Goal: Task Accomplishment & Management: Use online tool/utility

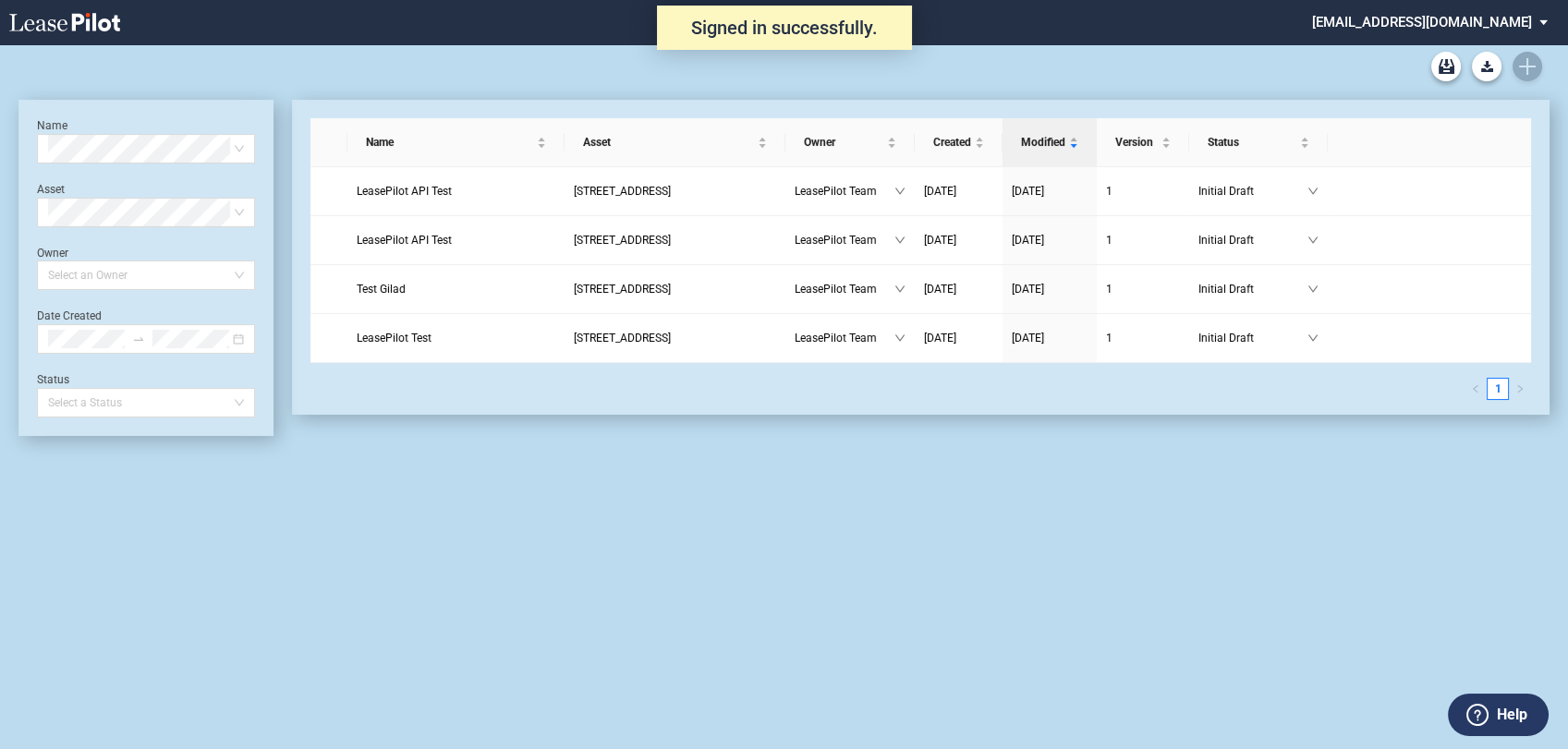
click at [1477, 14] on md-select "admin@leasepilot.co Change Password 2-Factor Authentication Admin Area Form Man…" at bounding box center [1437, 20] width 253 height 42
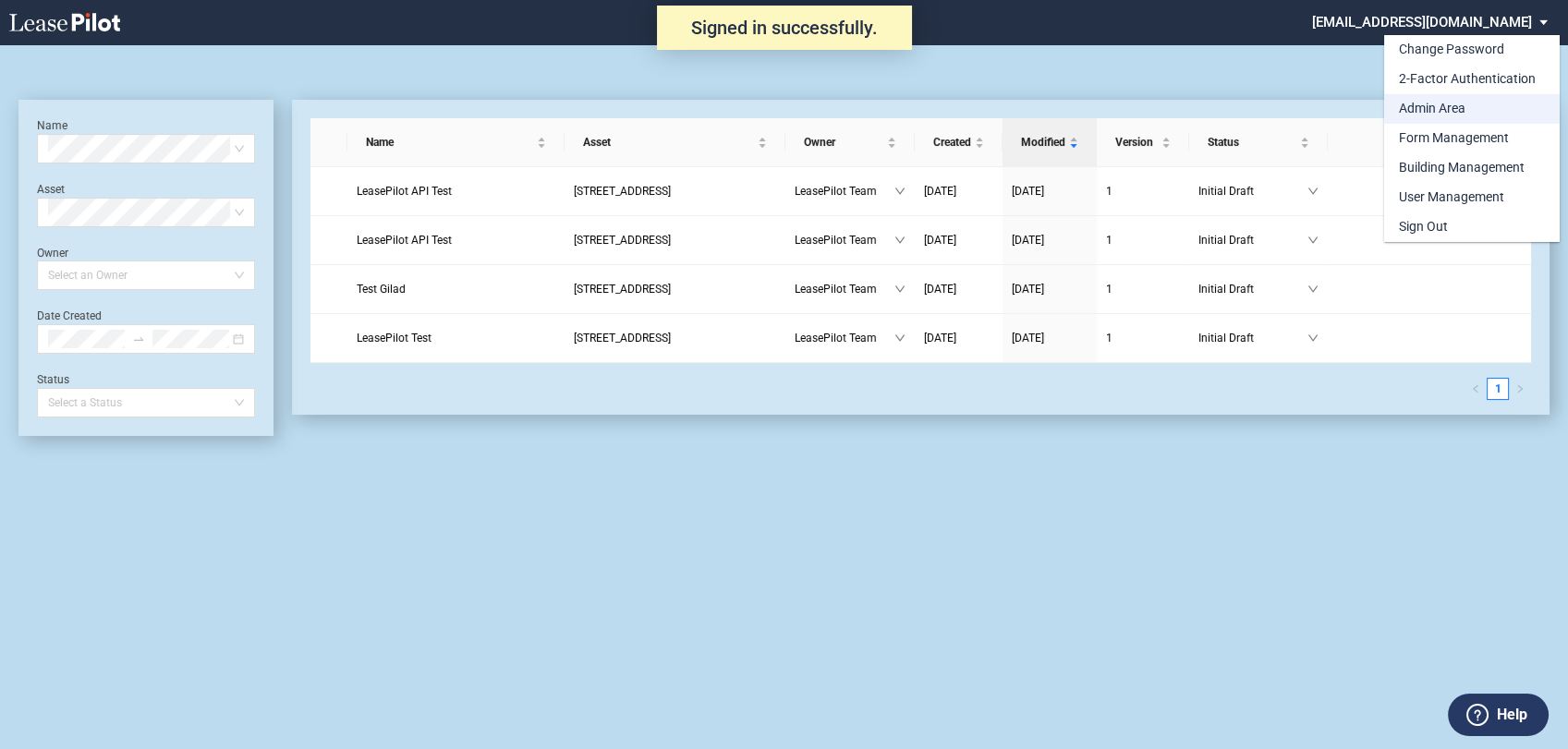
click at [1435, 107] on div "Admin Area" at bounding box center [1432, 108] width 67 height 18
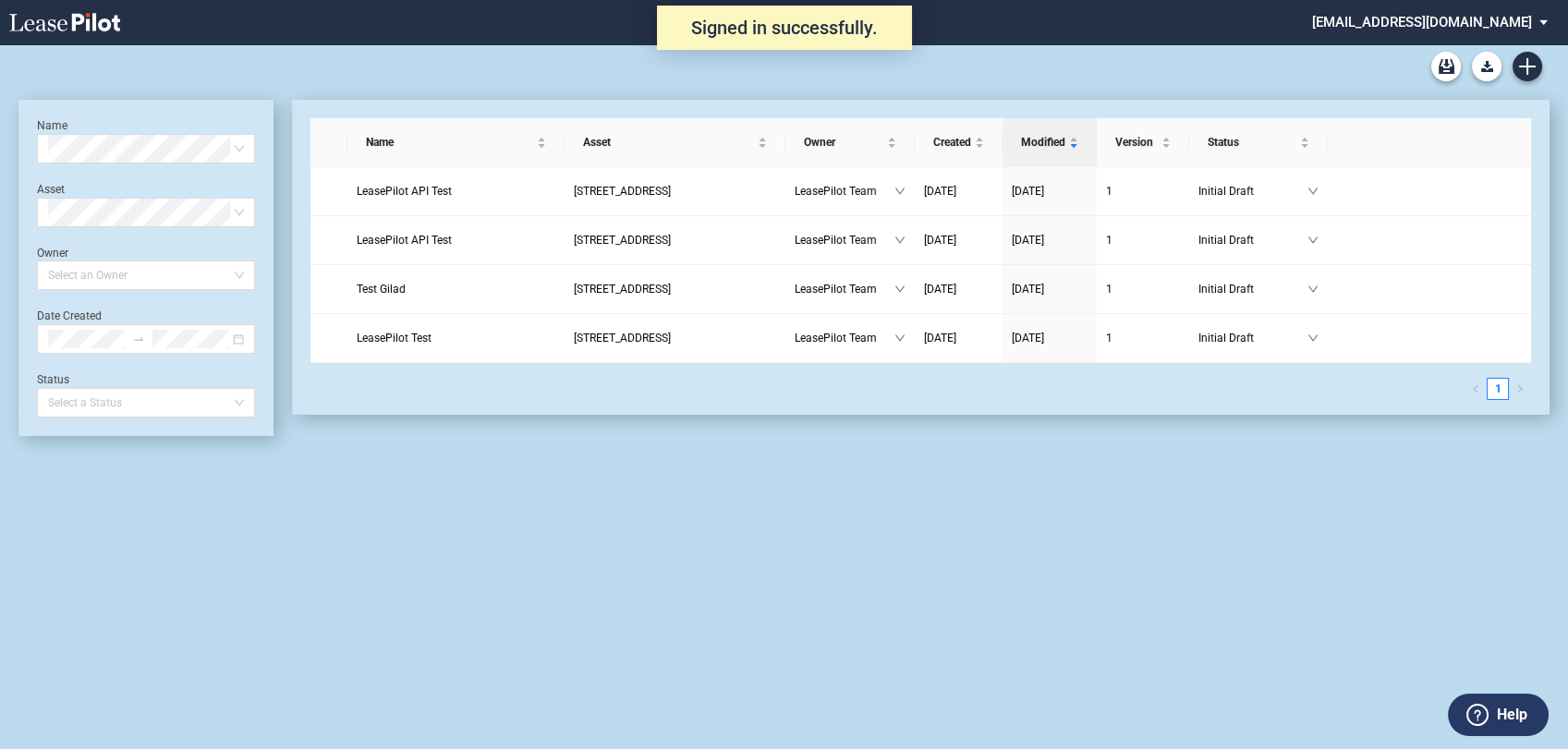
scroll to position [44, 0]
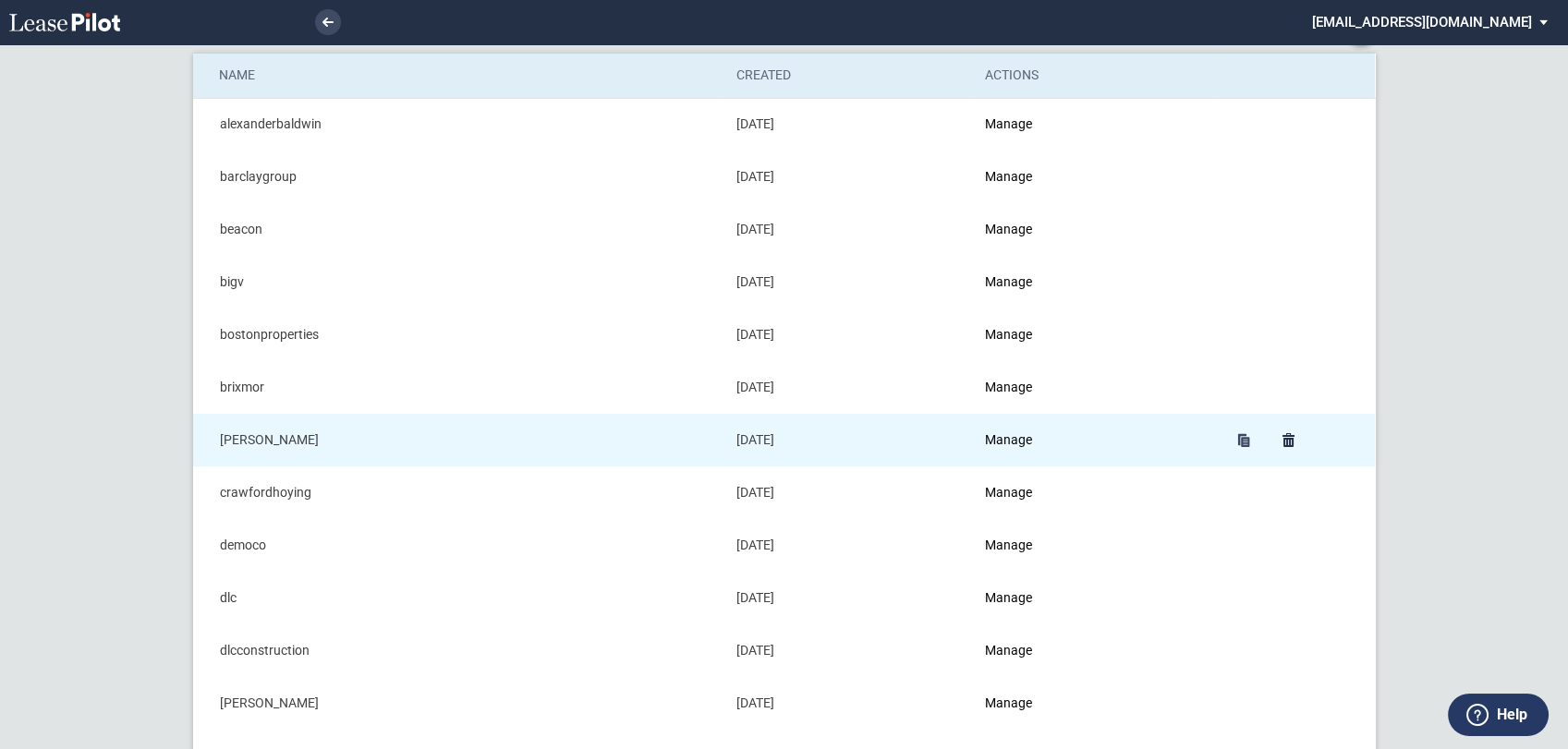
scroll to position [102, 0]
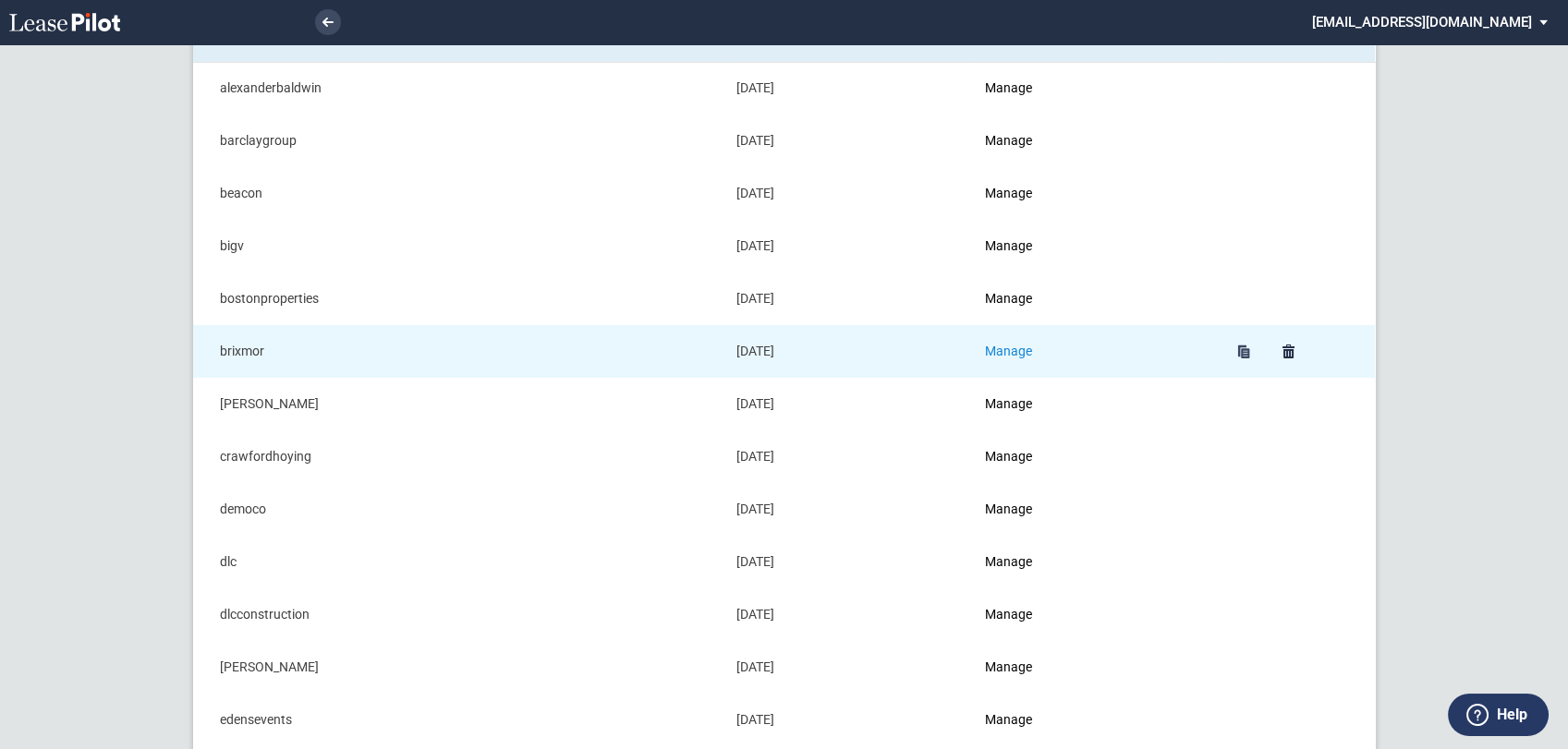
click at [1013, 349] on link "Manage" at bounding box center [1008, 351] width 47 height 14
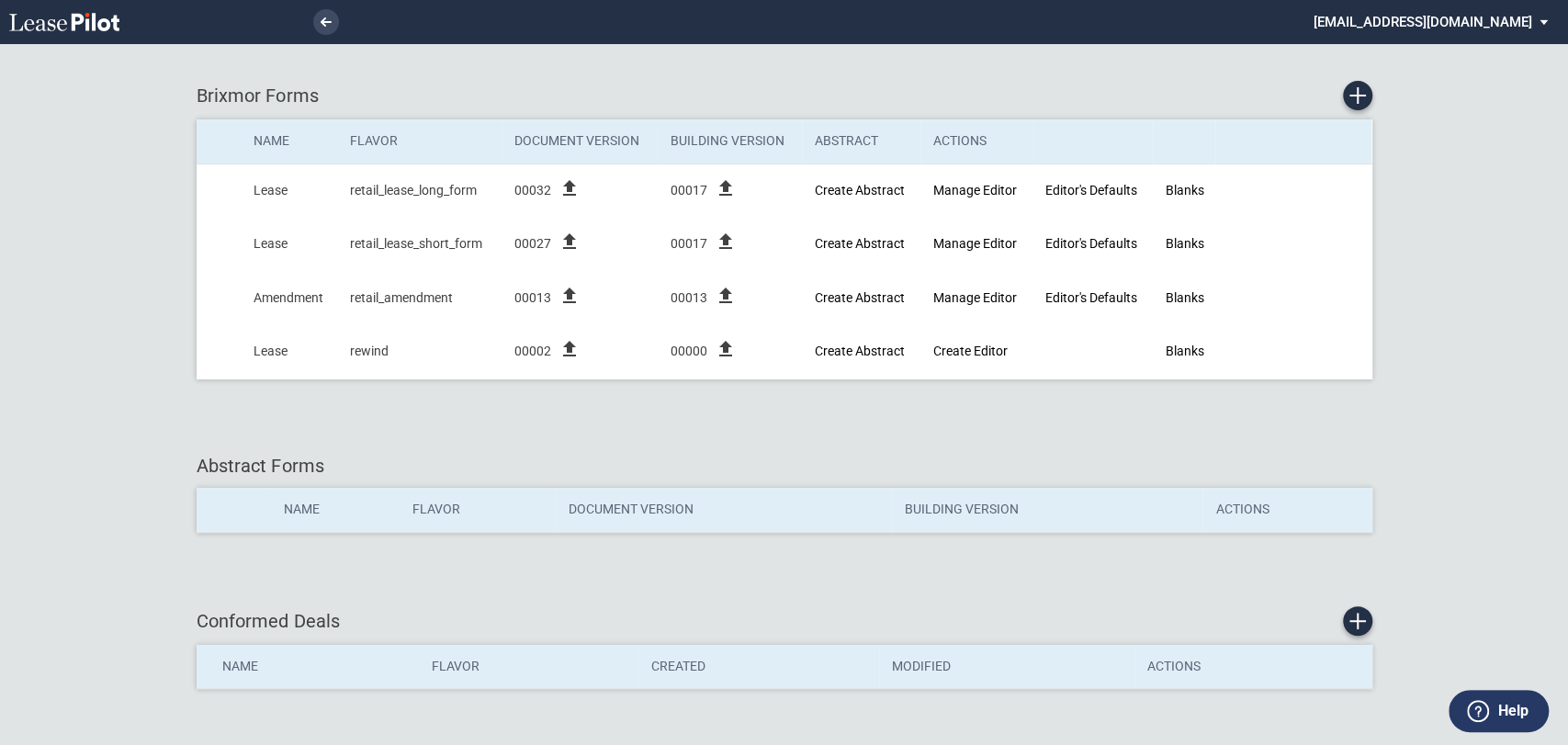
click at [1213, 73] on div "Brixmor Forms Name Flavor Document Version Building Version Abstract Actions Le…" at bounding box center [785, 239] width 1176 height 354
click at [1521, 12] on md-select "[EMAIL_ADDRESS][DOMAIN_NAME] Change Password 2-Factor Authentication Admin Area…" at bounding box center [1437, 20] width 252 height 41
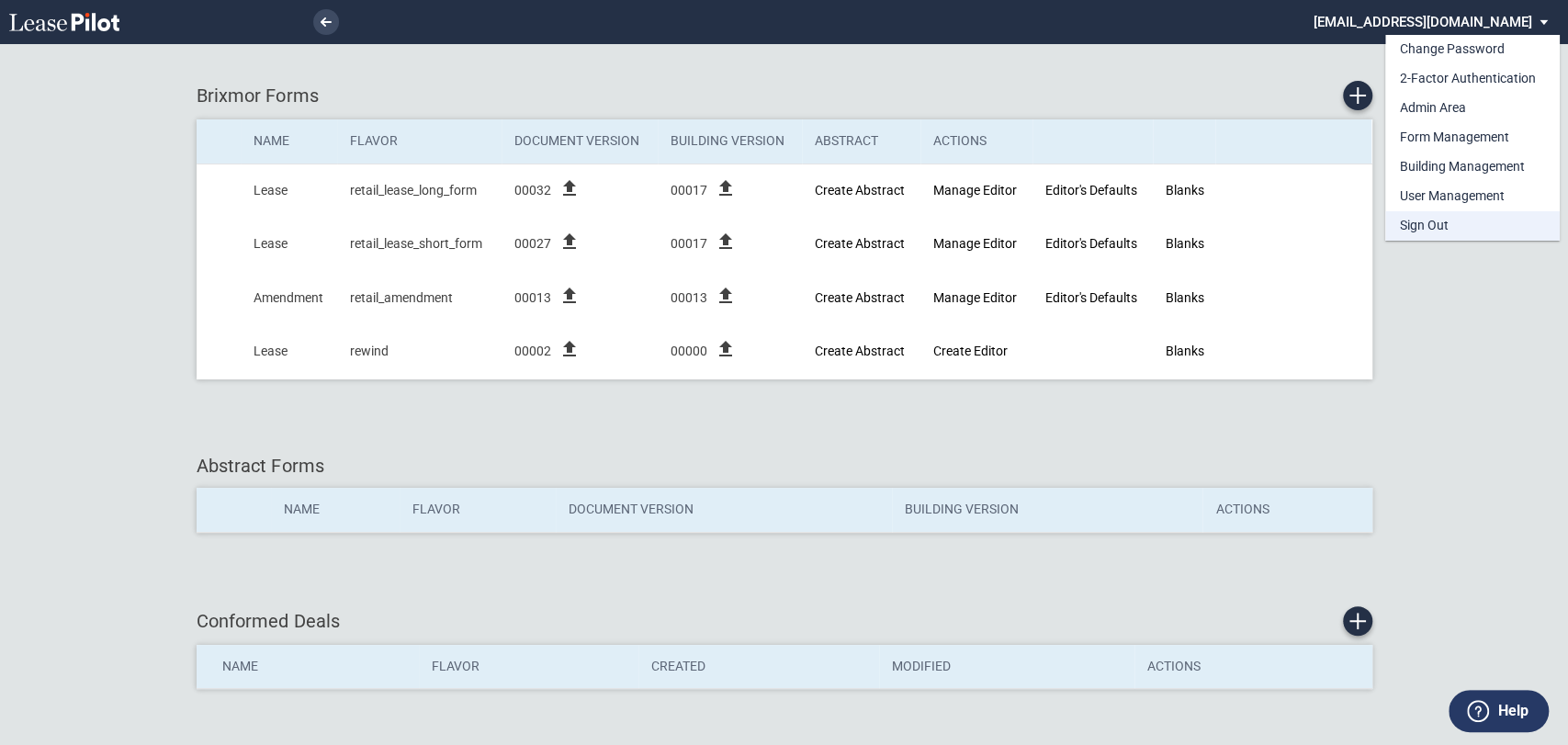
click at [1450, 226] on md-option "Sign Out" at bounding box center [1473, 226] width 175 height 30
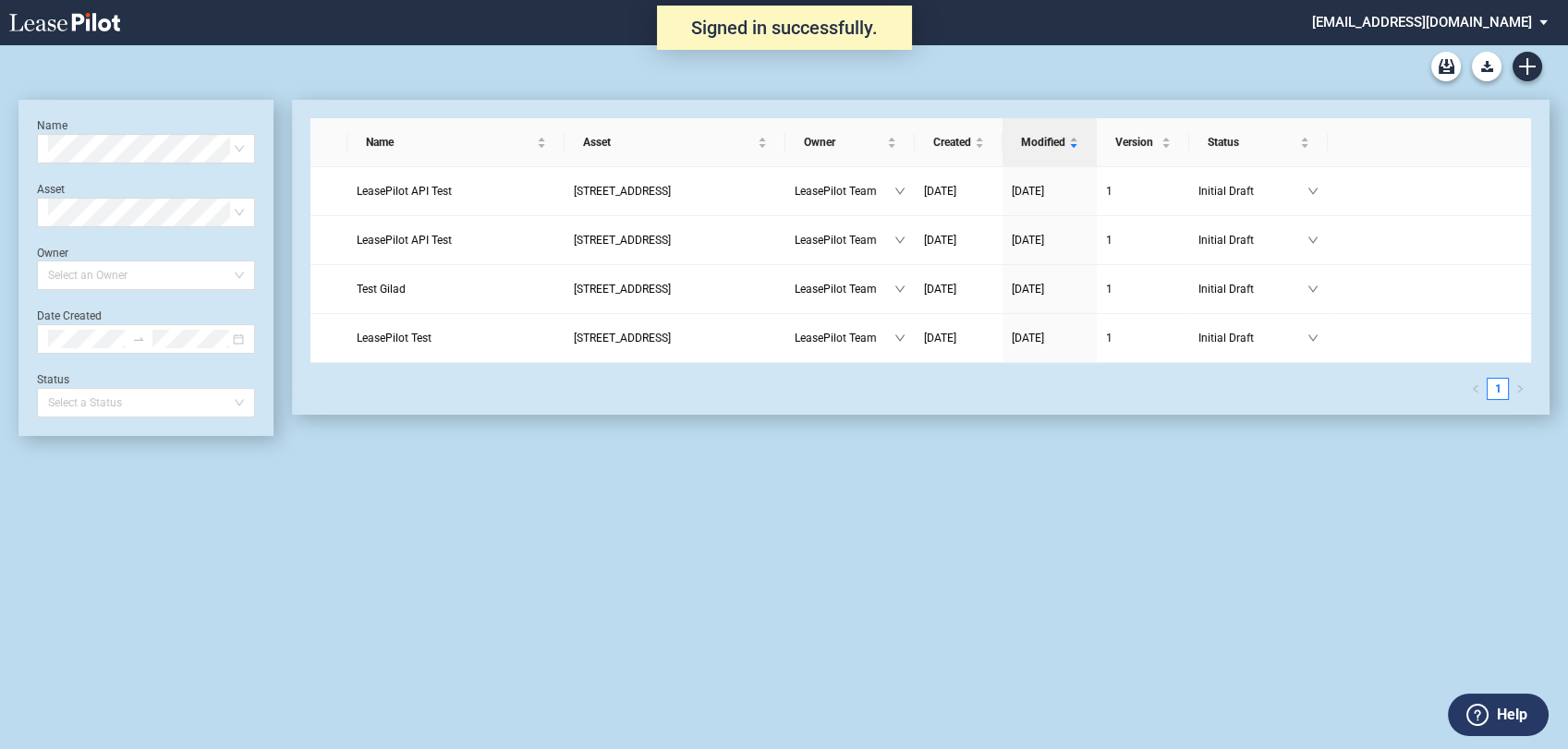
click at [1463, 14] on md-select "[EMAIL_ADDRESS][DOMAIN_NAME] Change Password 2-Factor Authentication Admin Area…" at bounding box center [1437, 20] width 253 height 42
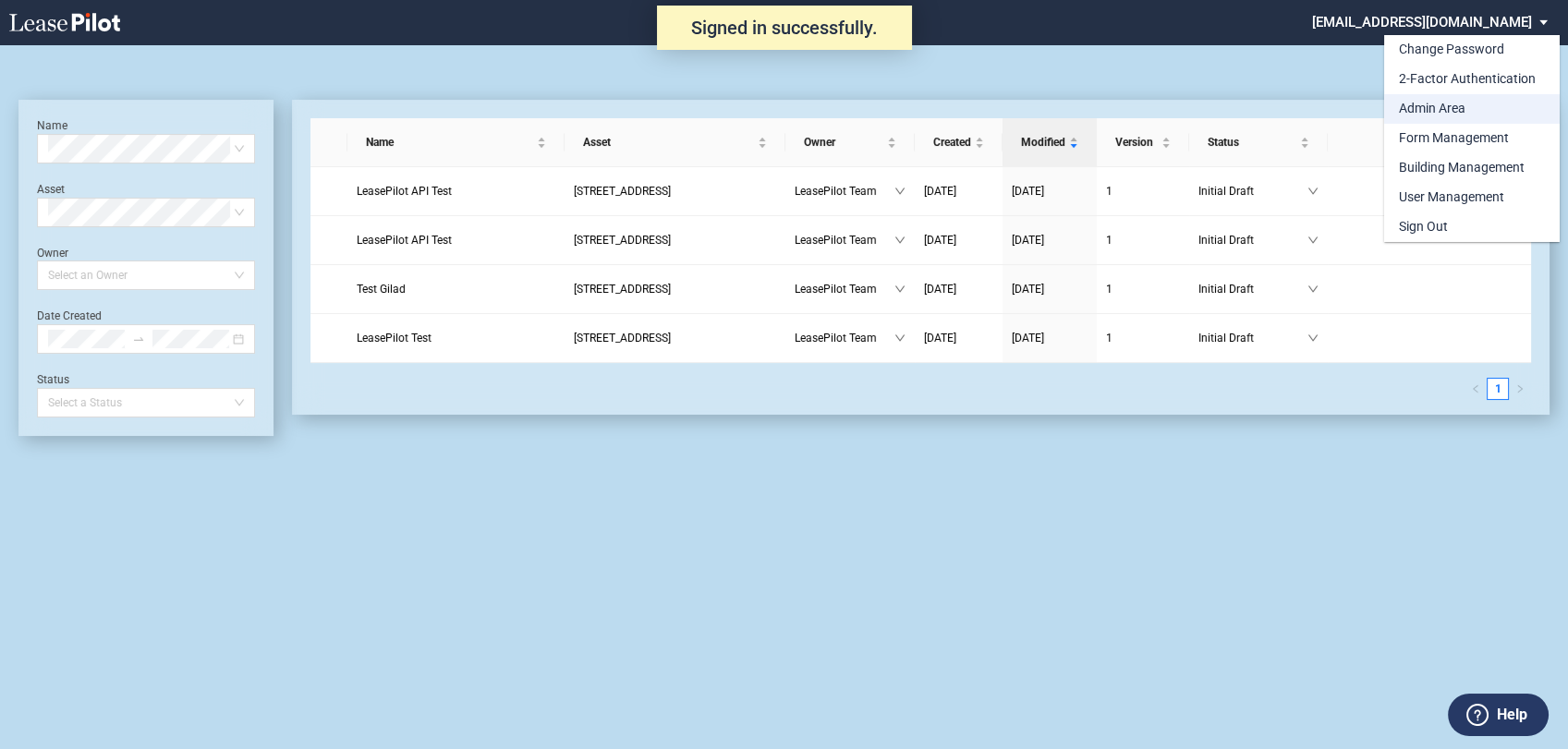
click at [1435, 112] on div "Admin Area" at bounding box center [1432, 108] width 67 height 18
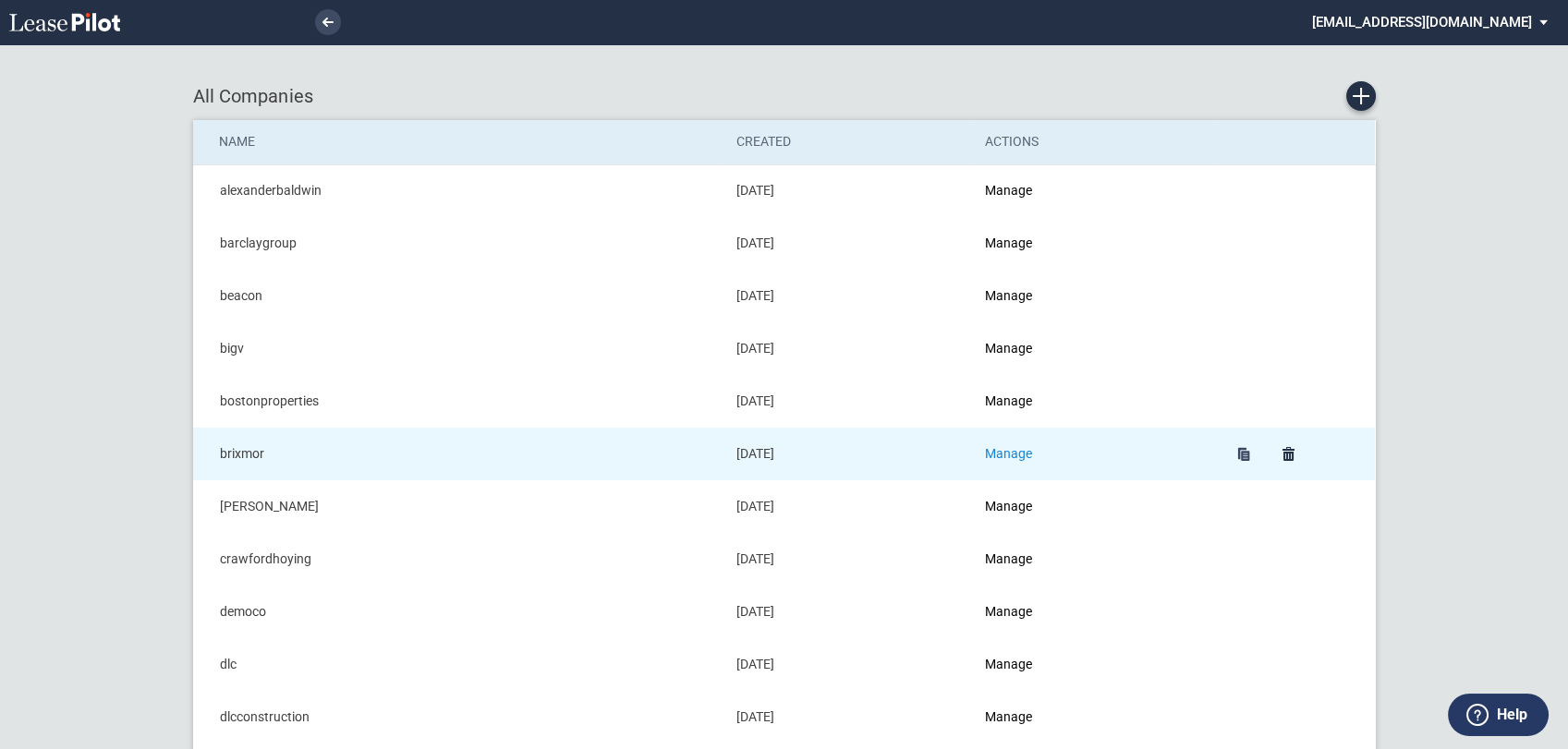
click at [998, 451] on link "Manage" at bounding box center [1008, 453] width 47 height 14
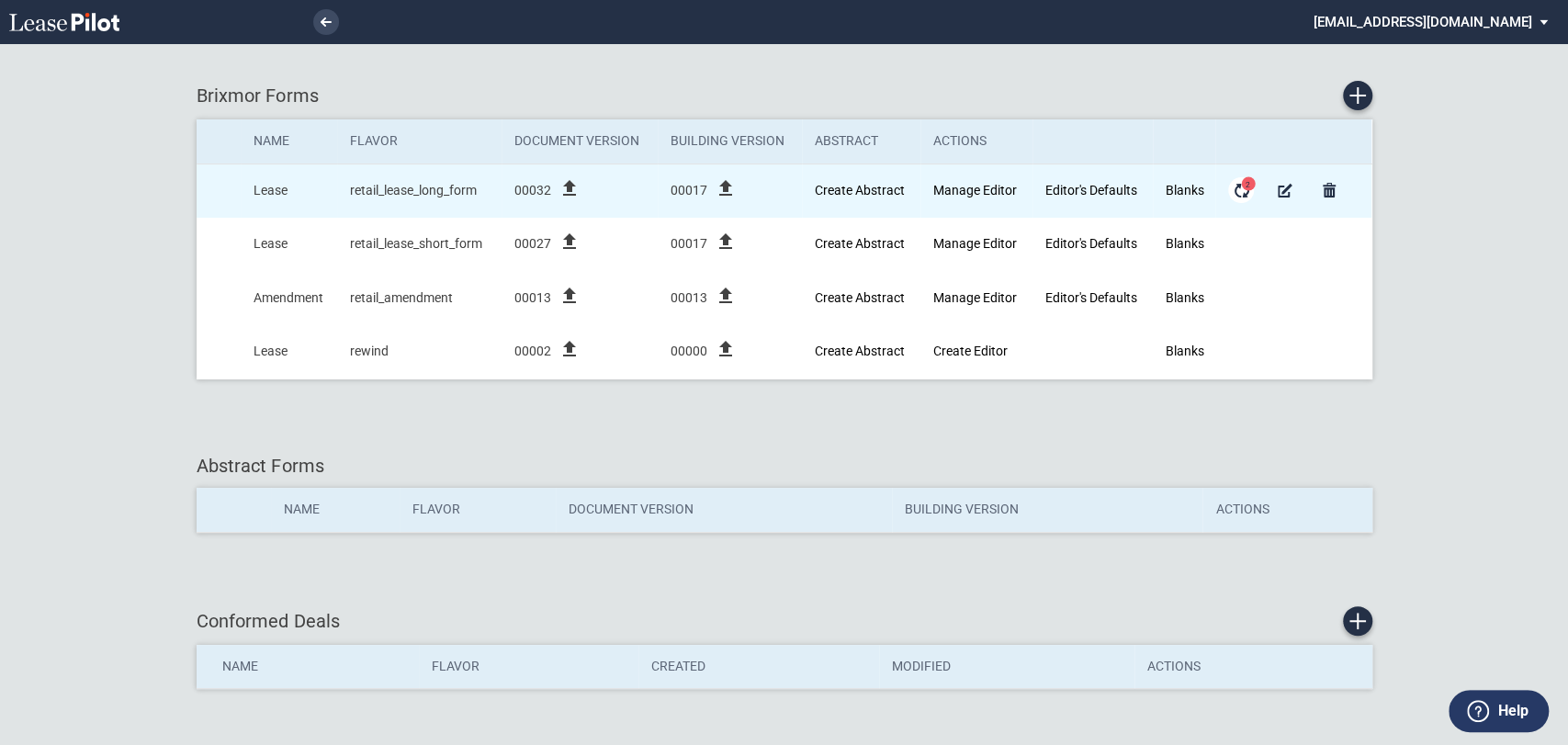
click at [1241, 190] on md-icon "Form Updates" at bounding box center [1240, 189] width 22 height 22
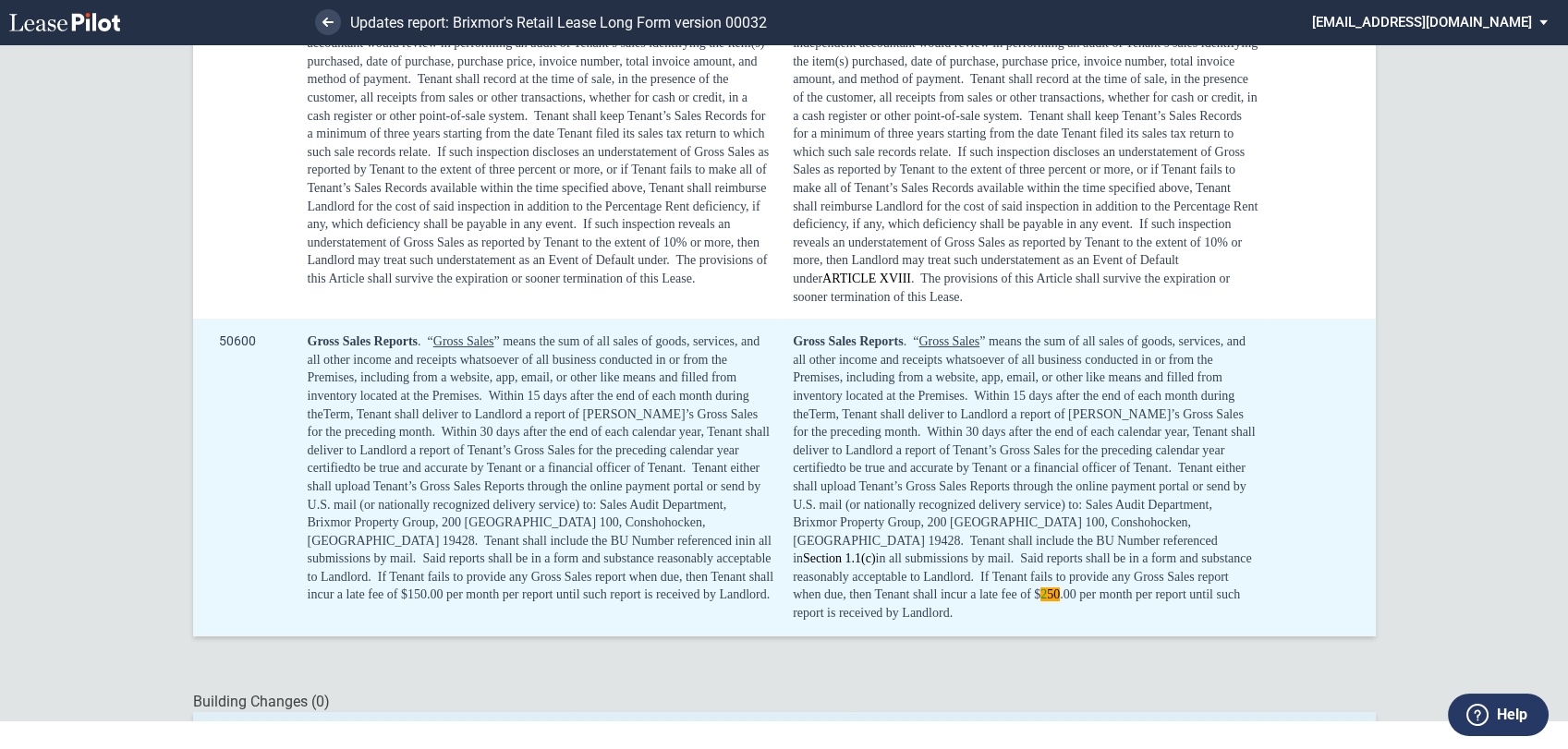
scroll to position [44, 0]
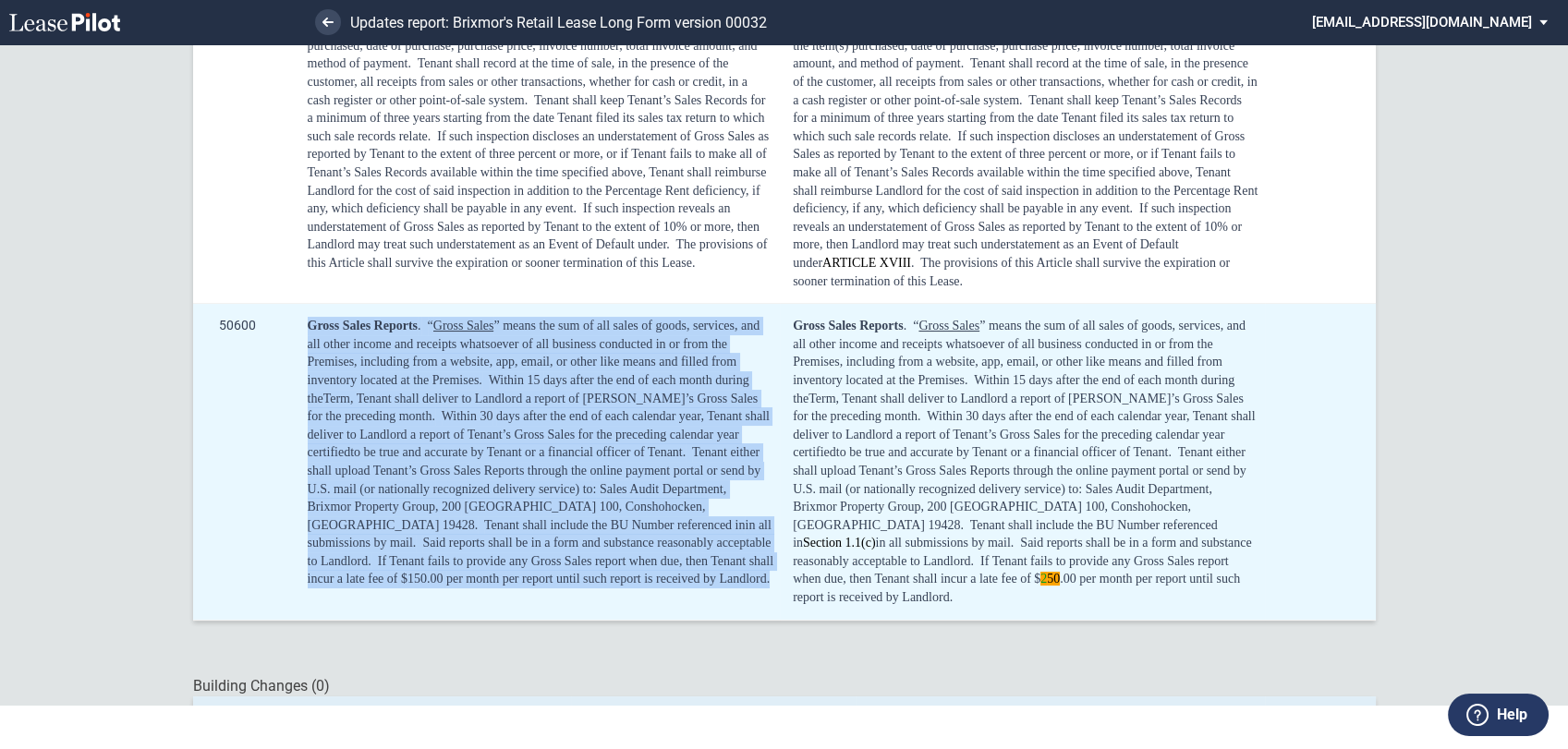
drag, startPoint x: 496, startPoint y: 562, endPoint x: 296, endPoint y: 316, distance: 317.0
click at [296, 316] on td "Gross Sales Reports . “ Gross Sales ” means the sum of all sales of goods, serv…" at bounding box center [537, 463] width 486 height 317
copy div "Gross Sales Reports . “ Gross Sales ” means the sum of all sales of goods, serv…"
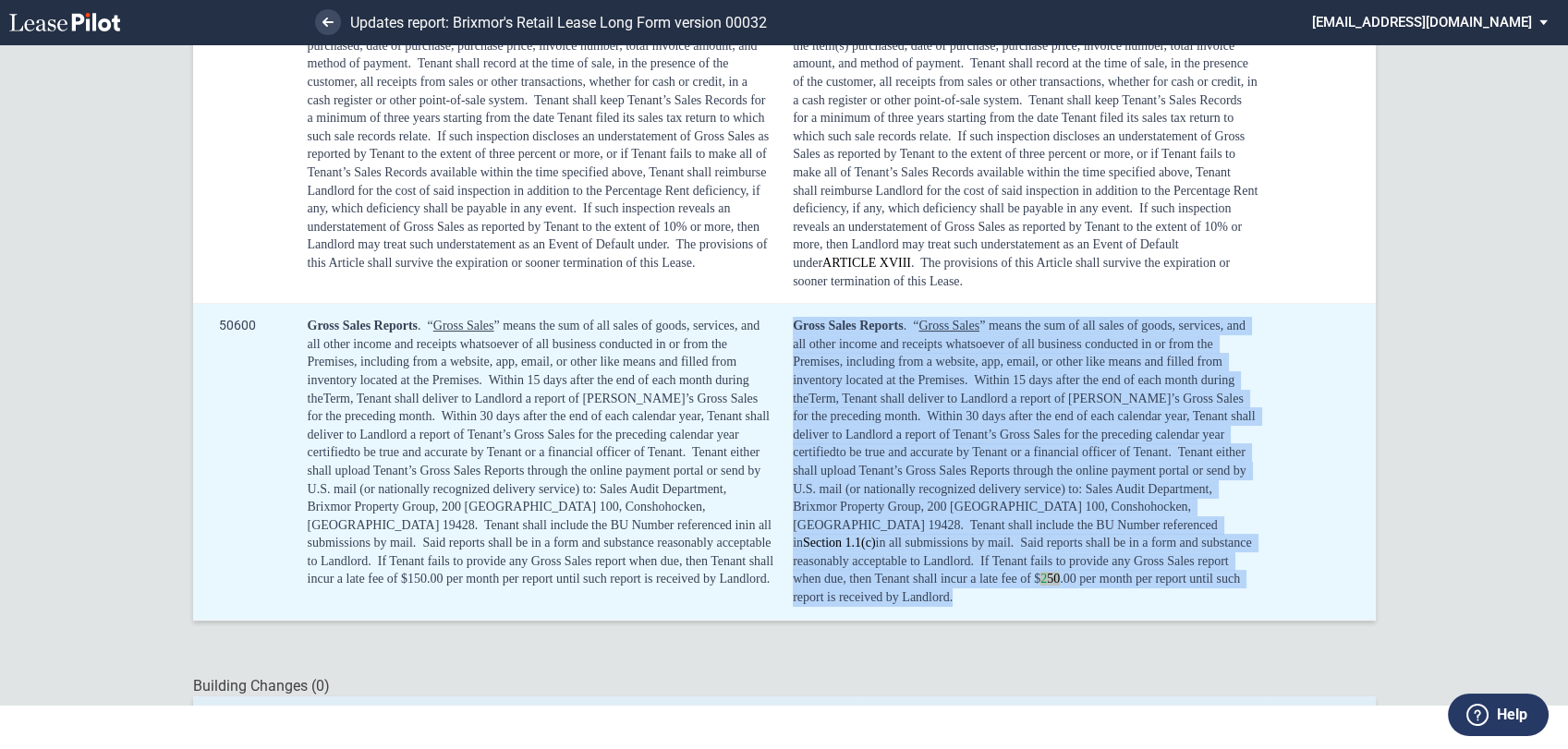
drag, startPoint x: 1020, startPoint y: 559, endPoint x: 783, endPoint y: 305, distance: 347.4
click at [783, 305] on td "Gross Sales Reports . “ Gross Sales ” means the sum of all sales of goods, serv…" at bounding box center [1021, 463] width 484 height 317
copy div "Gross Sales Reports . “ Gross Sales ” means the sum of all sales of goods, serv…"
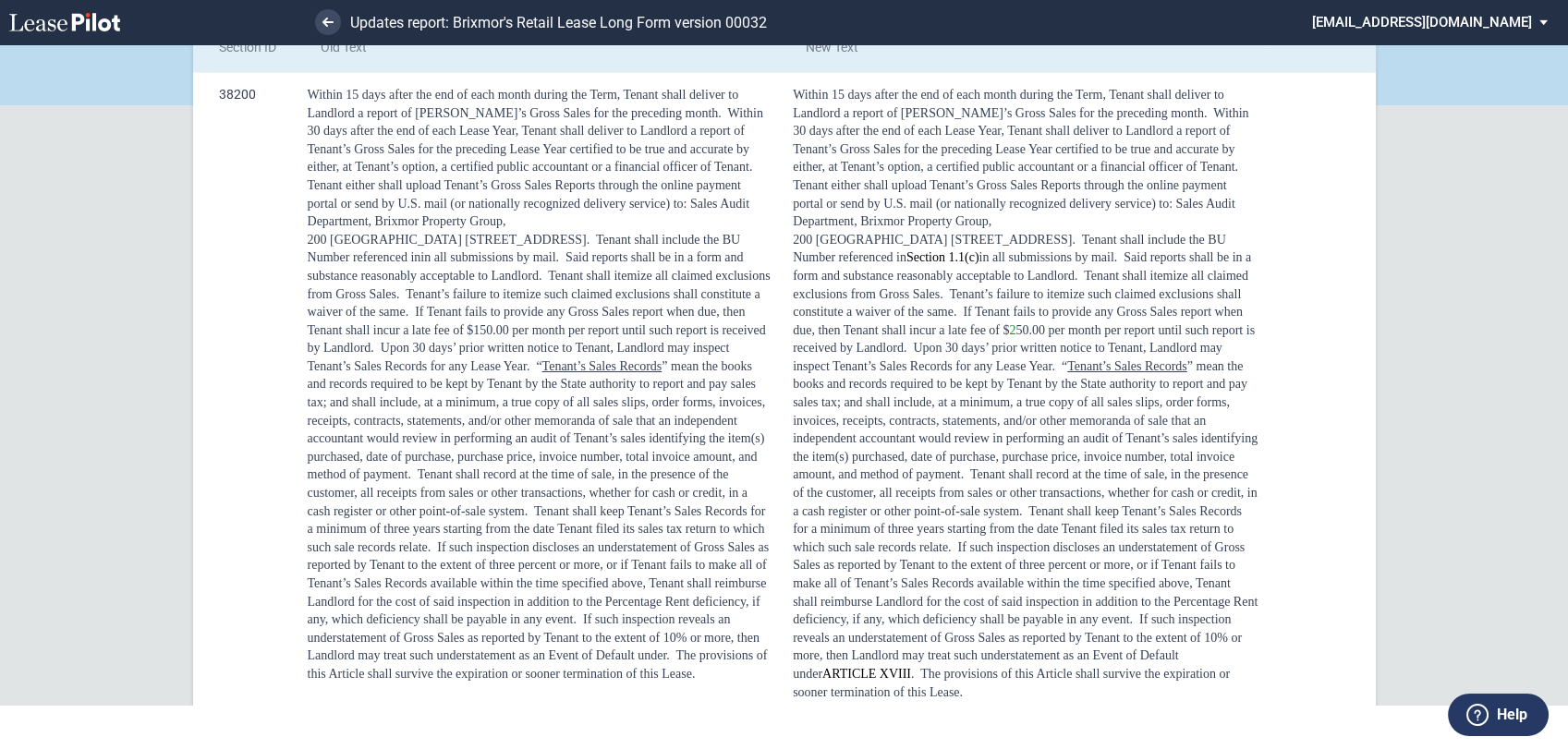
scroll to position [0, 0]
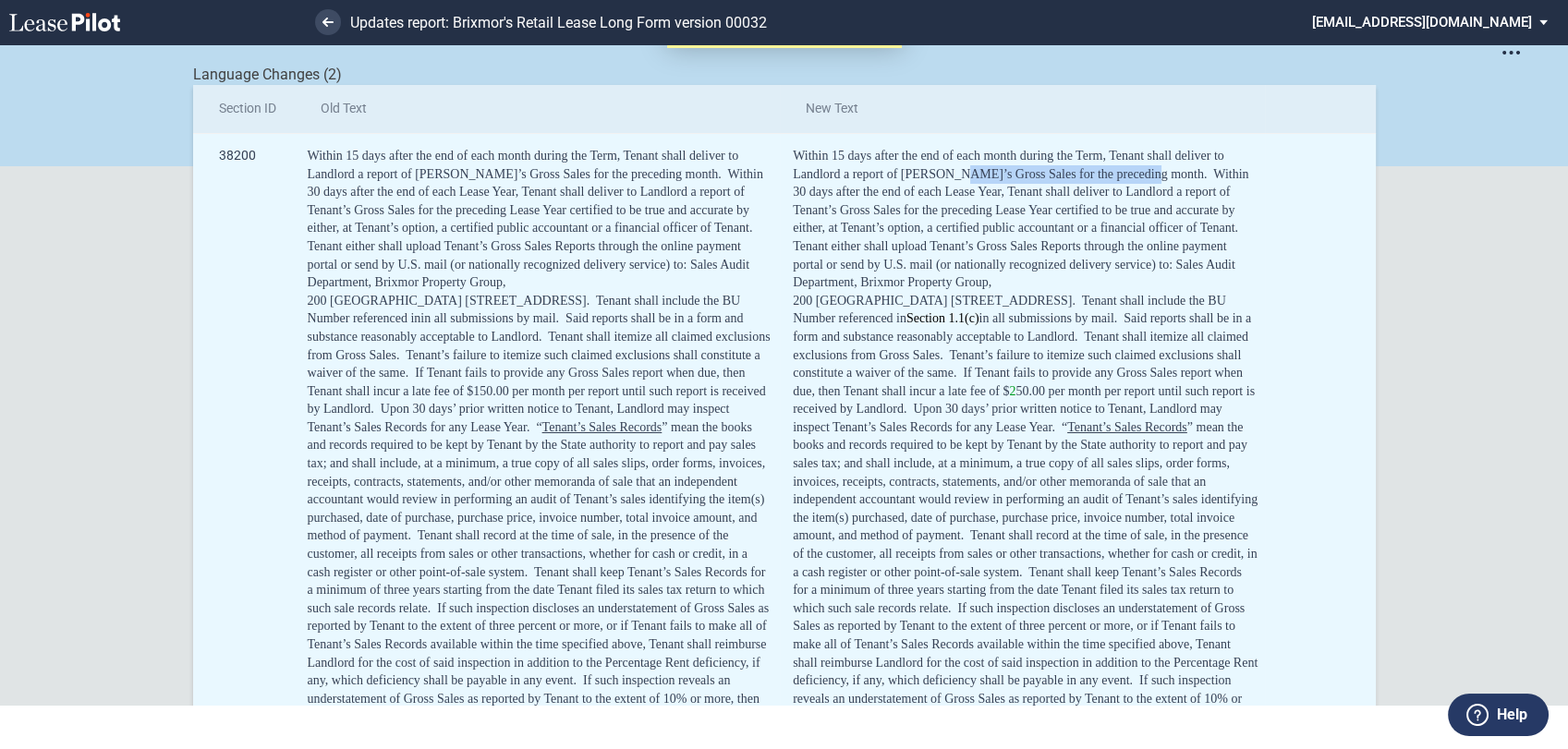
drag, startPoint x: 938, startPoint y: 172, endPoint x: 1129, endPoint y: 167, distance: 191.1
click at [1129, 167] on span "days after the end of each month during the Term, Tenant shall deliver to Landl…" at bounding box center [1009, 164] width 434 height 32
copy span "Gross Sales for the preceding month"
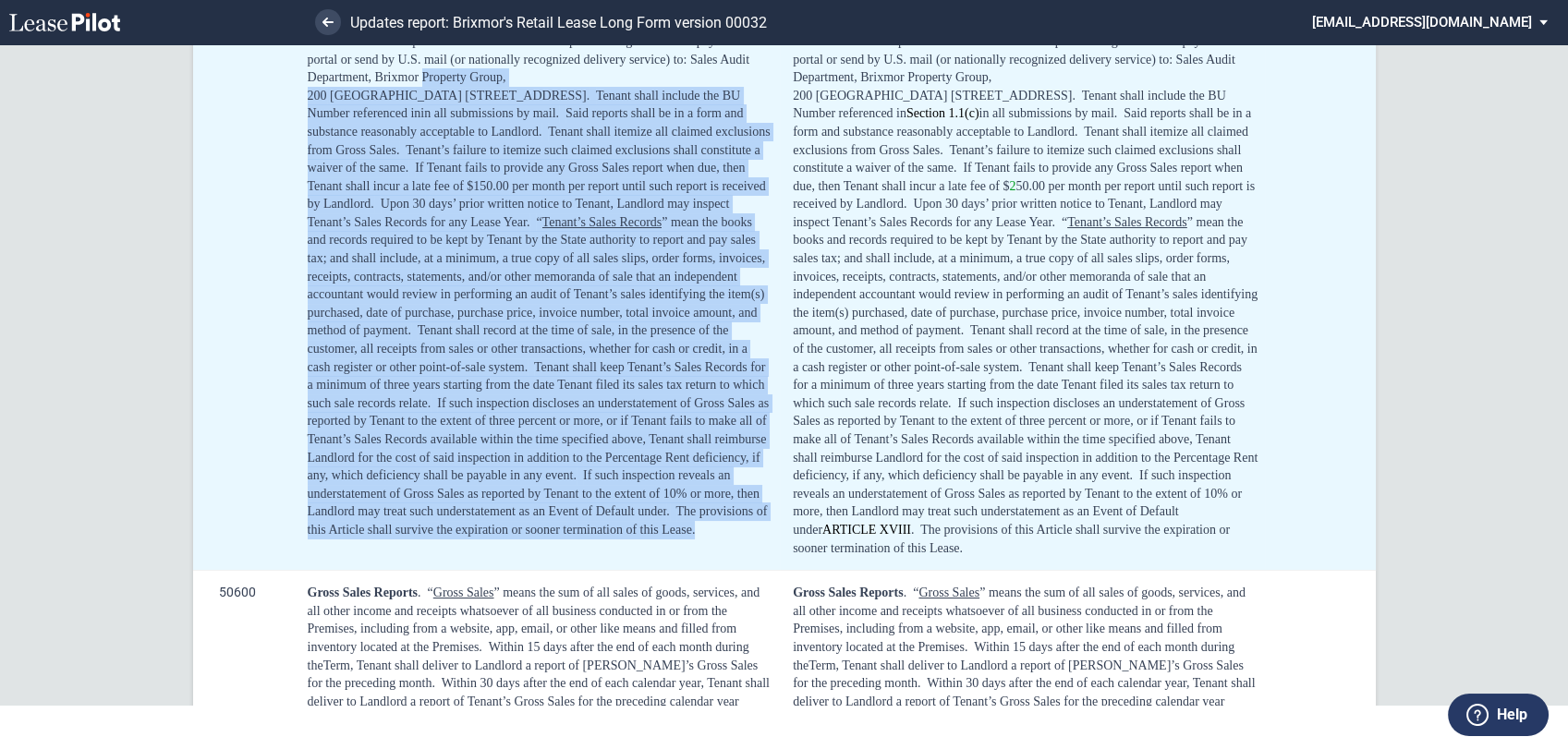
drag, startPoint x: 461, startPoint y: 521, endPoint x: 305, endPoint y: 76, distance: 471.6
click at [307, 76] on div "Within 15 days after the end of each month during the Term, Tenant shall delive…" at bounding box center [540, 241] width 467 height 598
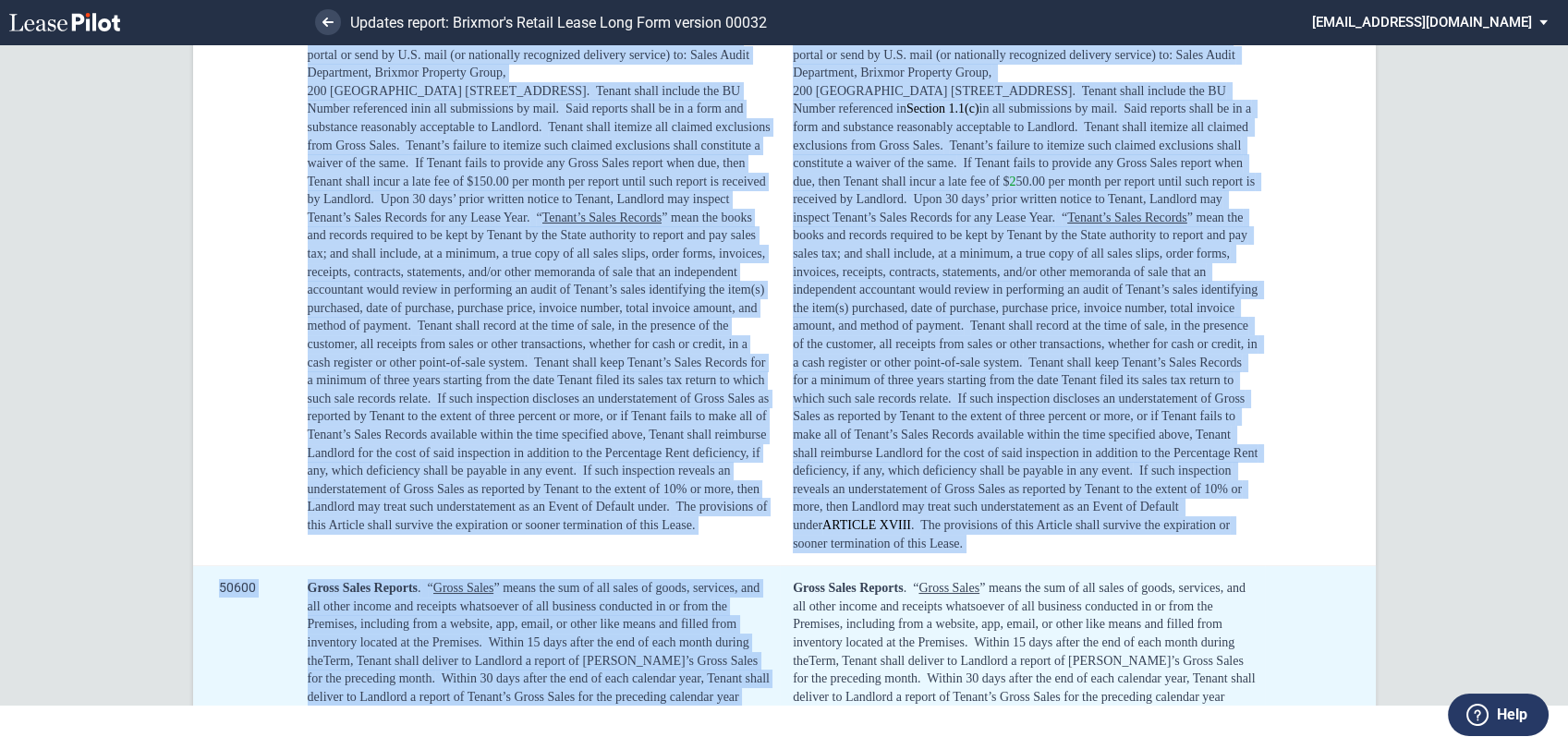
scroll to position [337, 0]
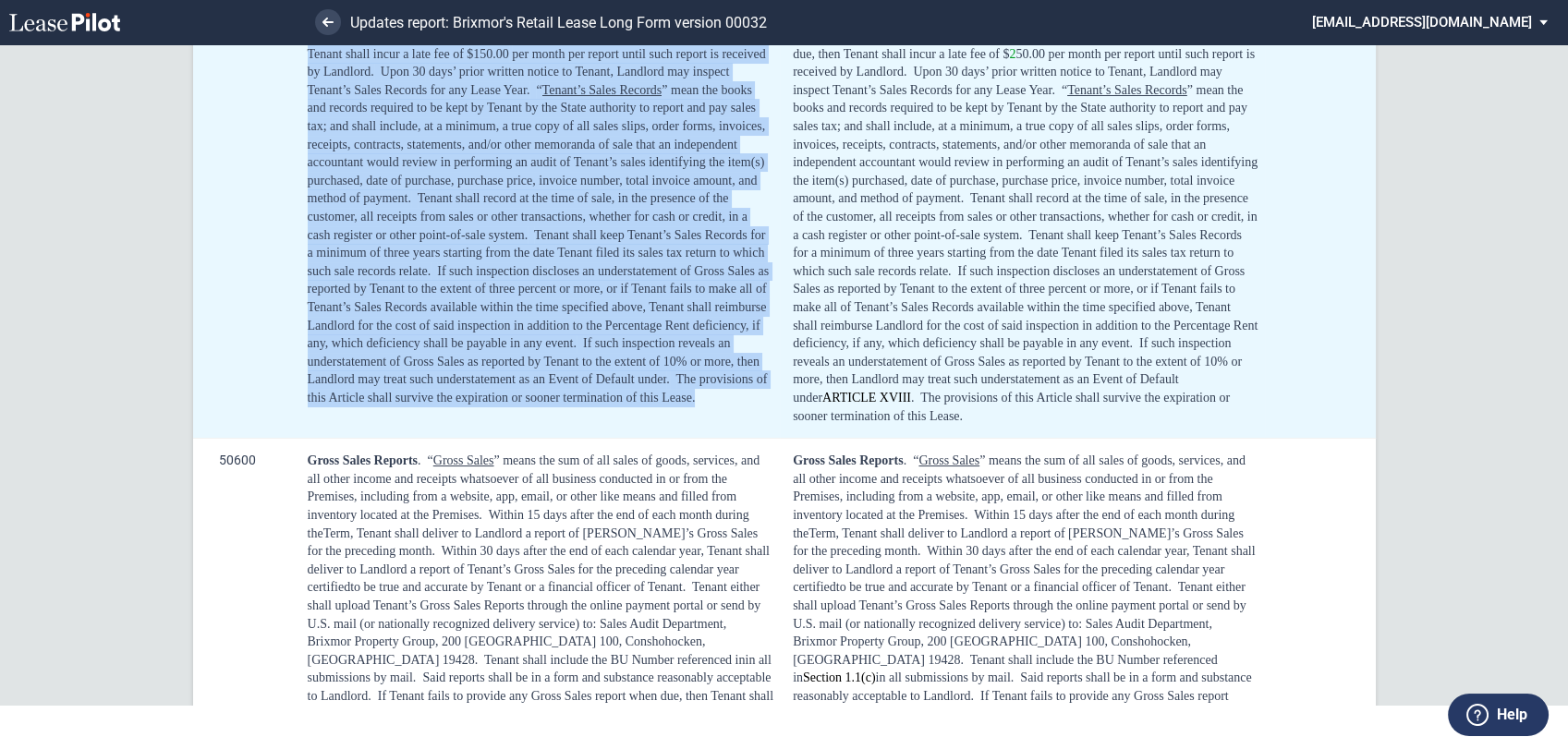
drag, startPoint x: 301, startPoint y: 154, endPoint x: 475, endPoint y: 394, distance: 296.4
click at [475, 394] on td "Within 15 days after the end of each month during the Term, Tenant shall delive…" at bounding box center [537, 117] width 486 height 643
copy div "Within 15 days after the end of each month during the Term, Tenant shall delive…"
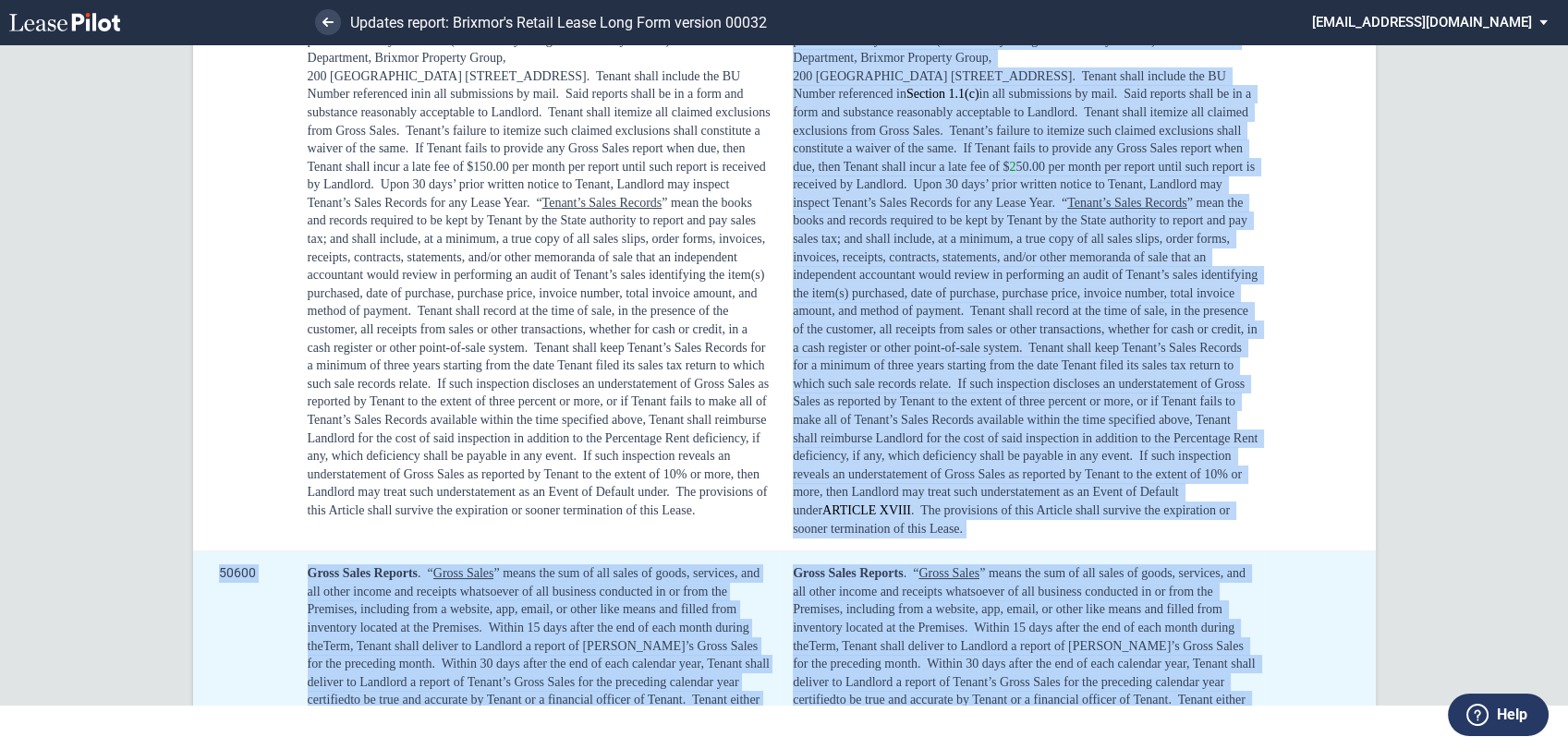
scroll to position [407, 0]
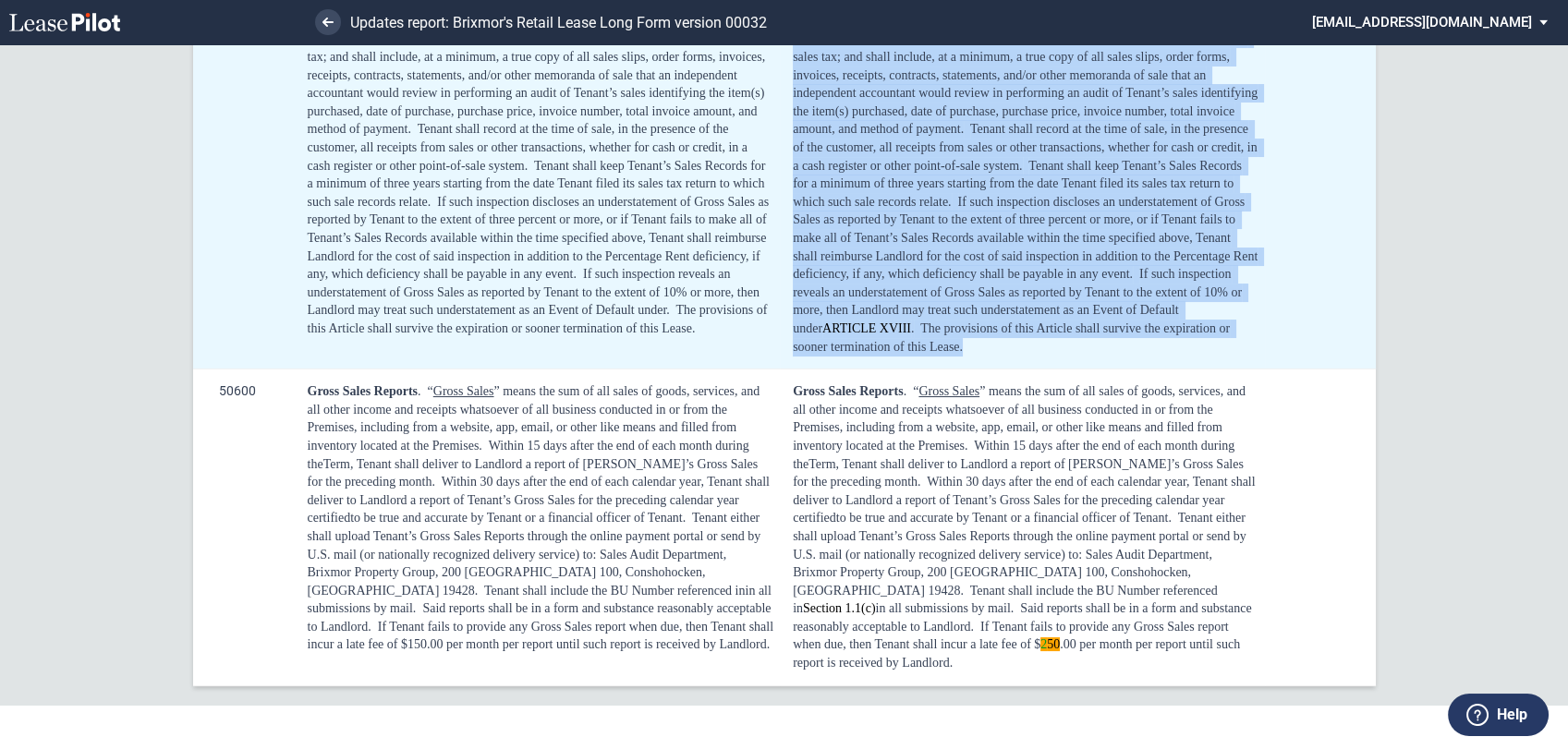
drag, startPoint x: 790, startPoint y: 158, endPoint x: 926, endPoint y: 327, distance: 216.9
click at [926, 327] on div "Within 15 days after the end of each month during the Term, Tenant shall delive…" at bounding box center [1024, 47] width 465 height 616
copy div "Within 15 days after the end of each month during the Term, Tenant shall delive…"
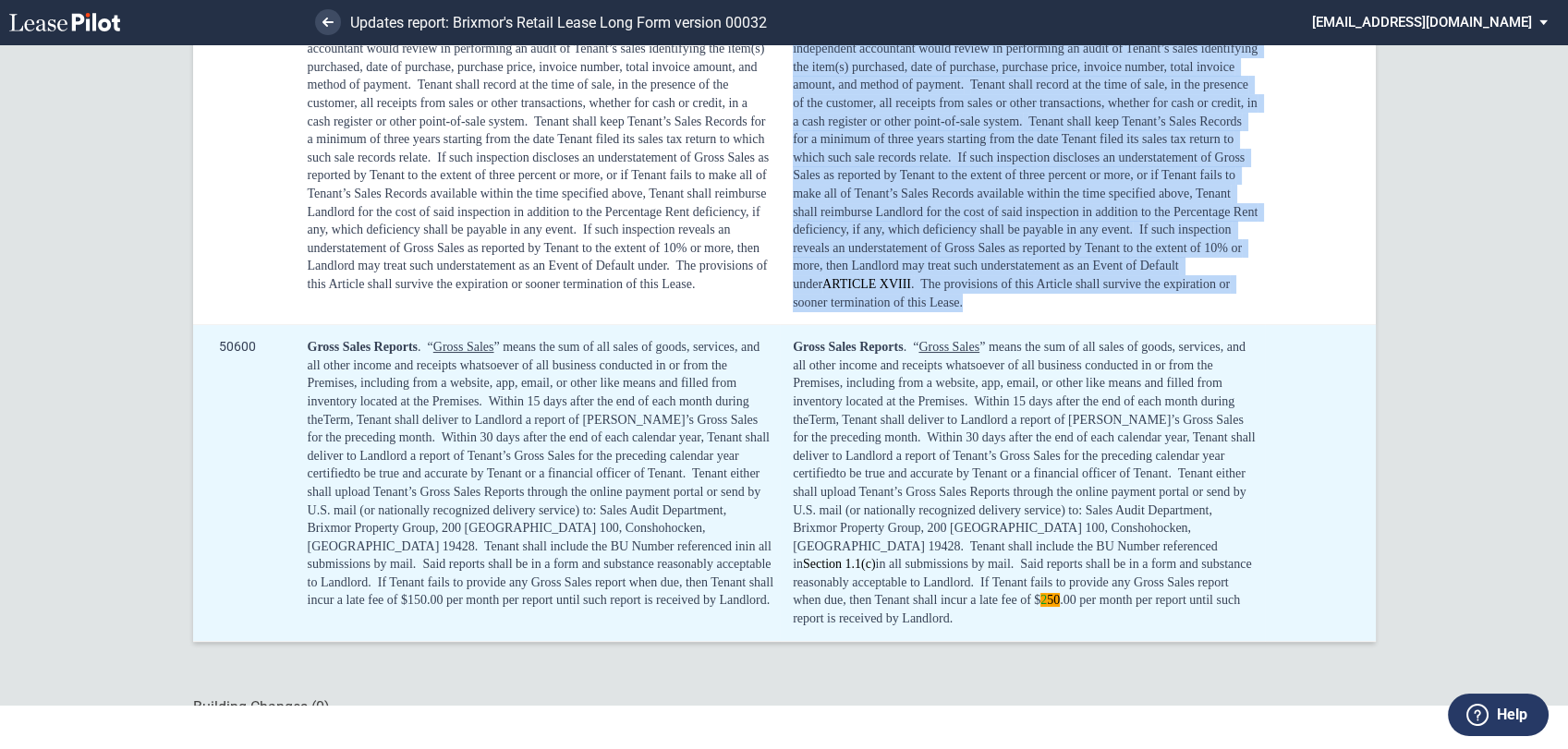
scroll to position [473, 0]
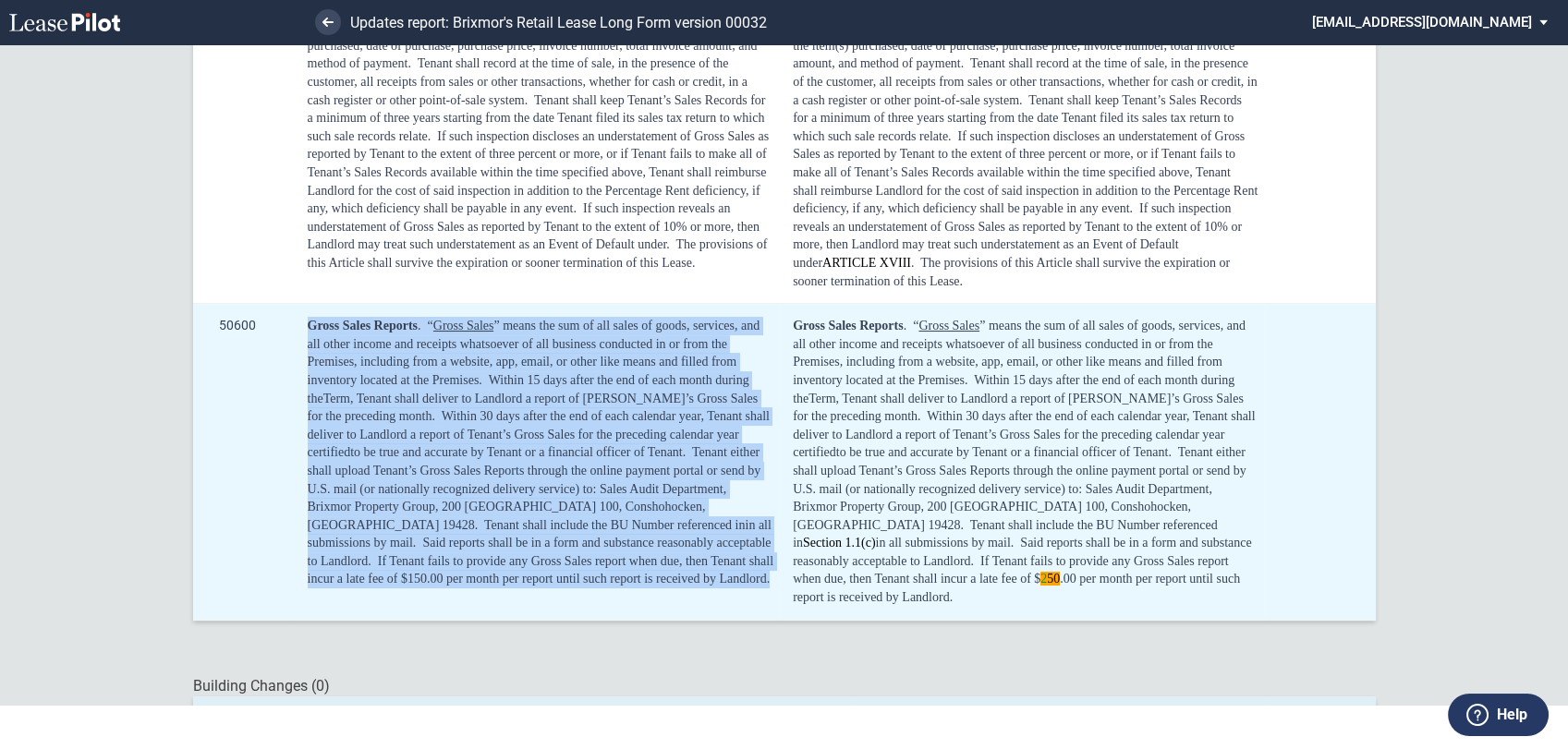
drag, startPoint x: 516, startPoint y: 557, endPoint x: 276, endPoint y: 324, distance: 334.5
click at [276, 324] on tr "50600 Gross Sales Reports . “ Gross Sales ” means the sum of all sales of goods…" at bounding box center [784, 463] width 1183 height 317
copy tr "Gross Sales Reports . “ Gross Sales ” means the sum of all sales of goods, serv…"
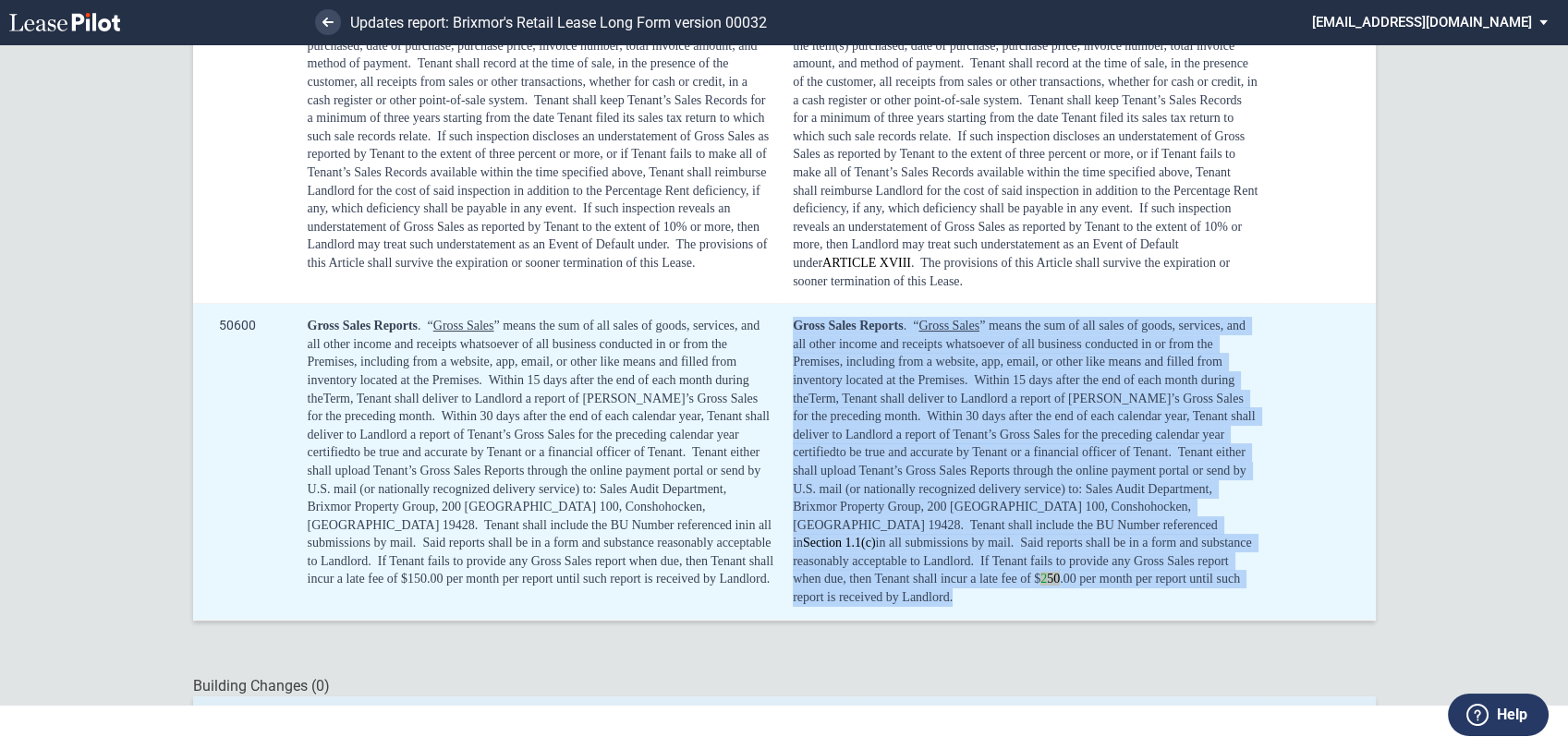
drag, startPoint x: 917, startPoint y: 498, endPoint x: 776, endPoint y: 305, distance: 239.0
click at [780, 305] on td "Gross Sales Reports . “ Gross Sales ” means the sum of all sales of goods, serv…" at bounding box center [1021, 463] width 484 height 317
copy div "Gross Sales Reports . “ Gross Sales ” means the sum of all sales of goods, serv…"
click at [820, 338] on span "” means the sum of all sales of goods, services, and all other income and recei…" at bounding box center [1019, 353] width 455 height 69
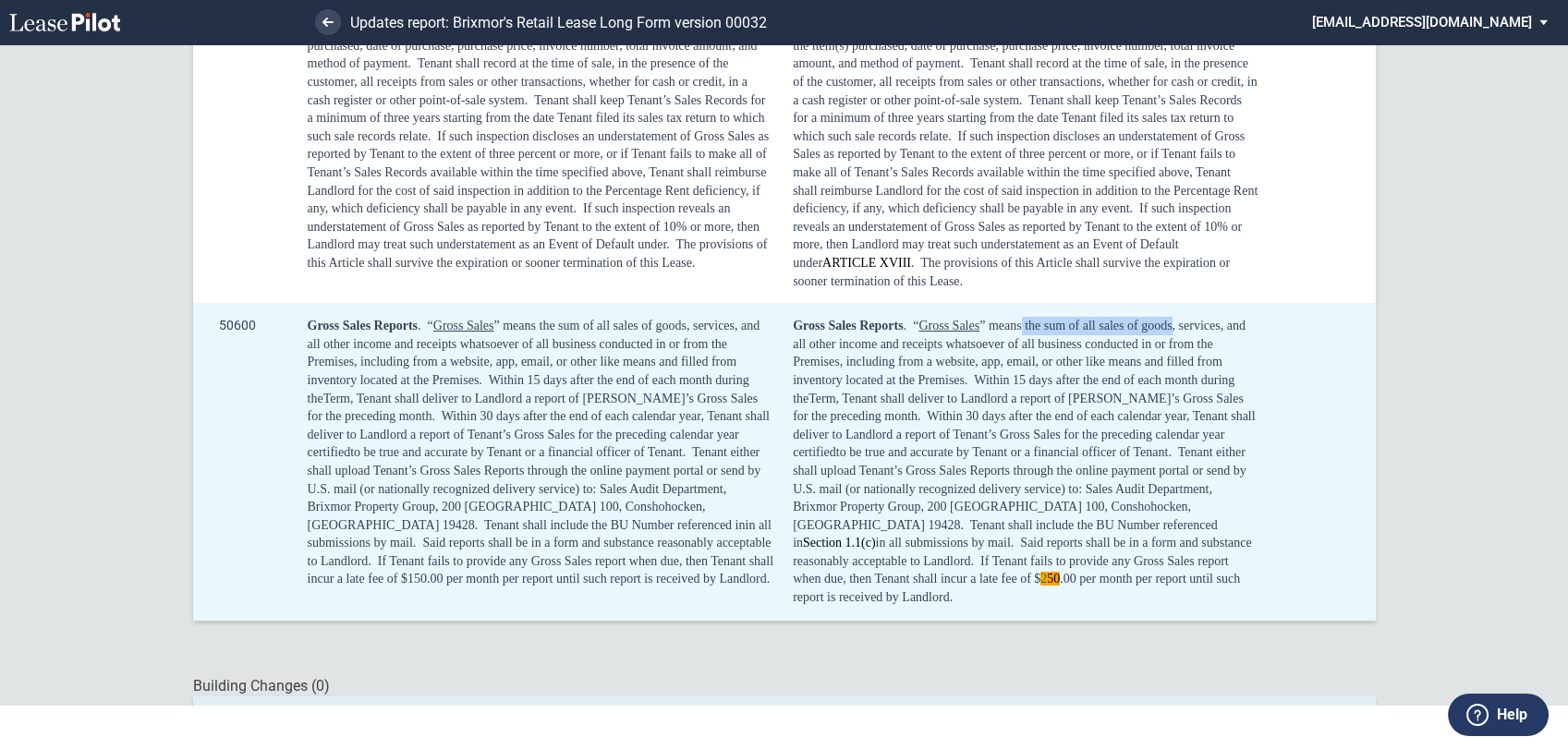
drag, startPoint x: 1013, startPoint y: 308, endPoint x: 1165, endPoint y: 302, distance: 152.1
click at [1165, 319] on span "” means the sum of all sales of goods, services, and all other income and recei…" at bounding box center [1019, 353] width 455 height 69
click at [1022, 373] on span "days after the end of each month during the" at bounding box center [1014, 389] width 445 height 32
drag, startPoint x: 1018, startPoint y: 305, endPoint x: 1164, endPoint y: 303, distance: 146.0
click at [1164, 319] on span "” means the sum of all sales of goods, services, and all other income and recei…" at bounding box center [1019, 353] width 455 height 69
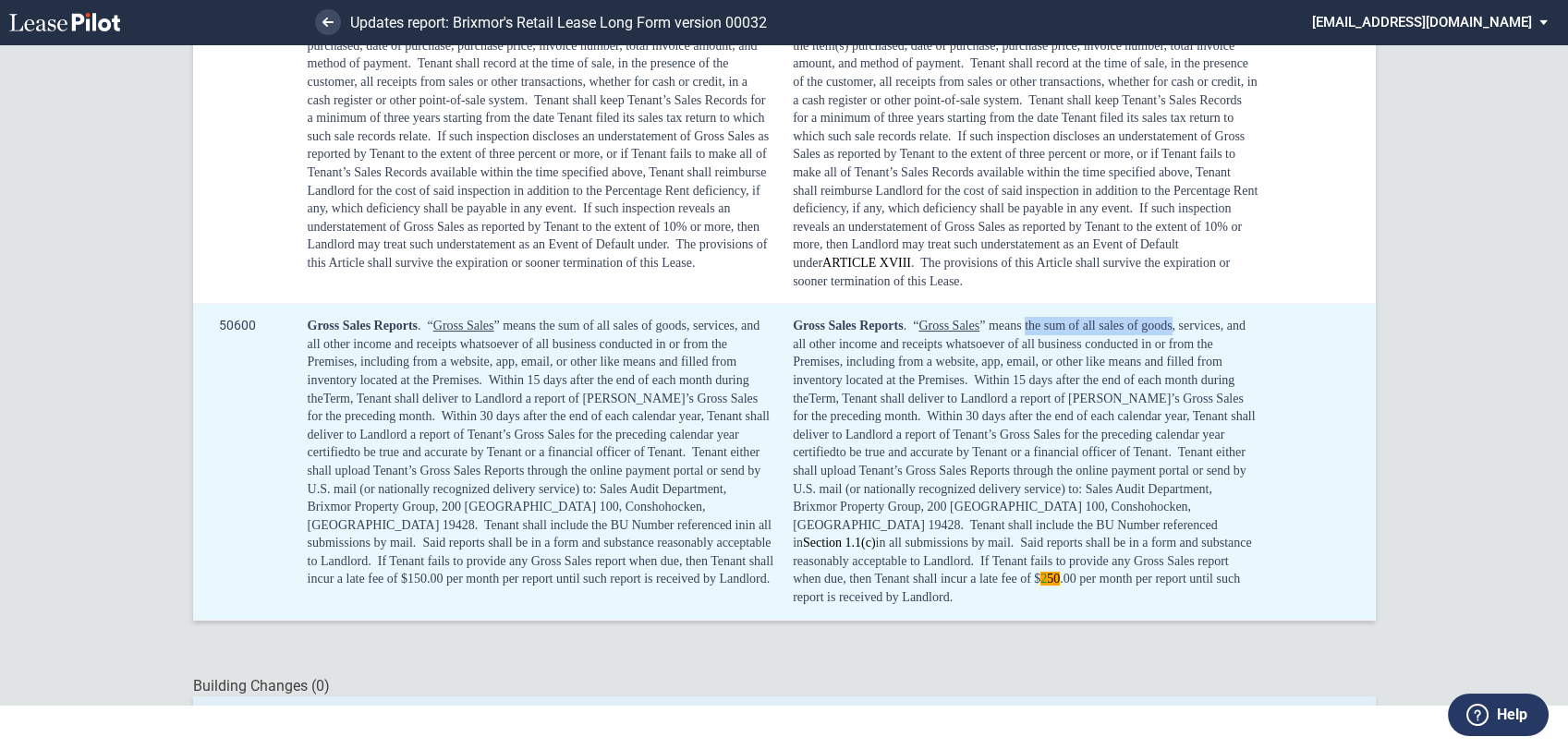
copy span "the sum of all sales of goods"
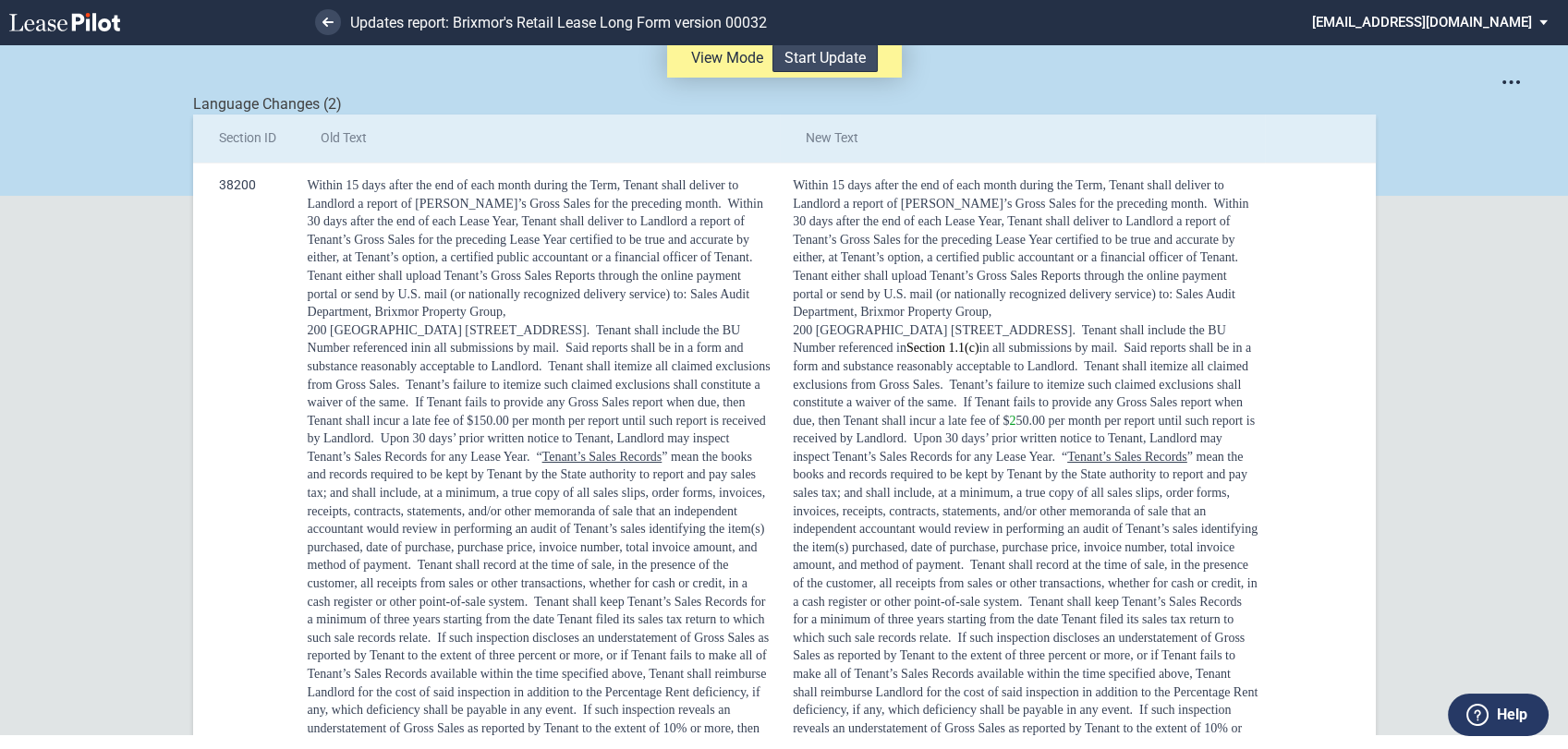
scroll to position [0, 0]
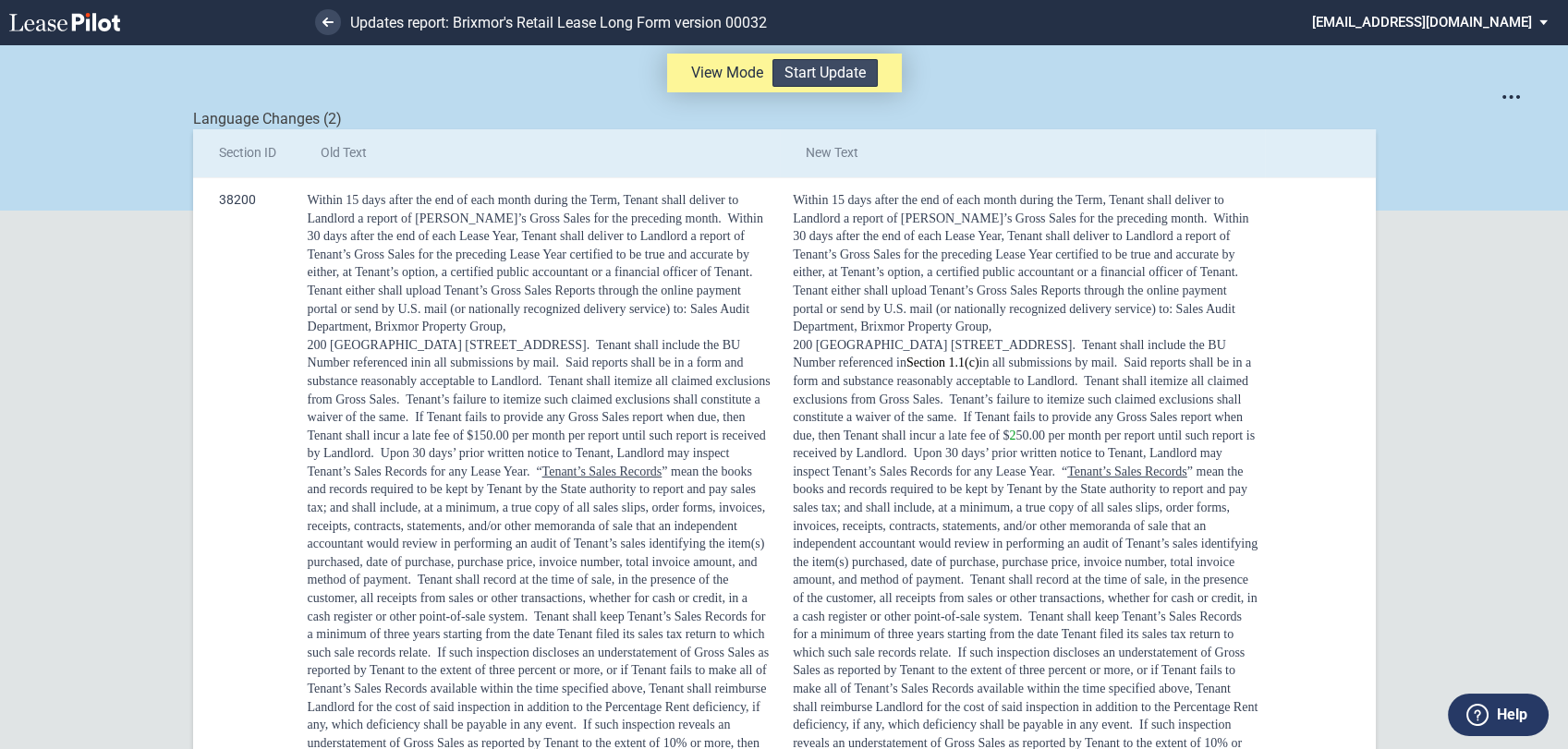
click at [823, 75] on button "Start Update" at bounding box center [824, 72] width 105 height 28
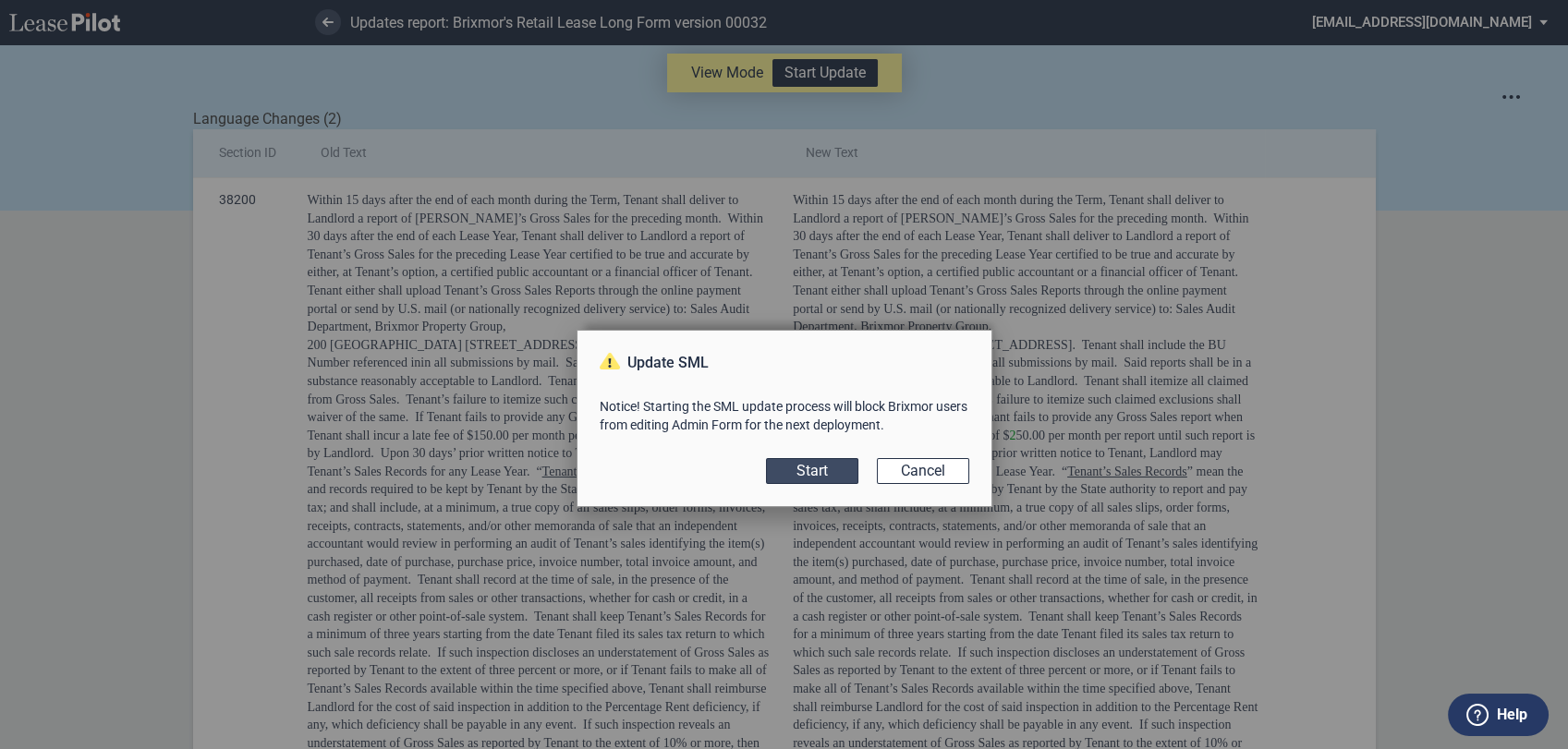
click at [821, 469] on button "Start" at bounding box center [813, 471] width 93 height 26
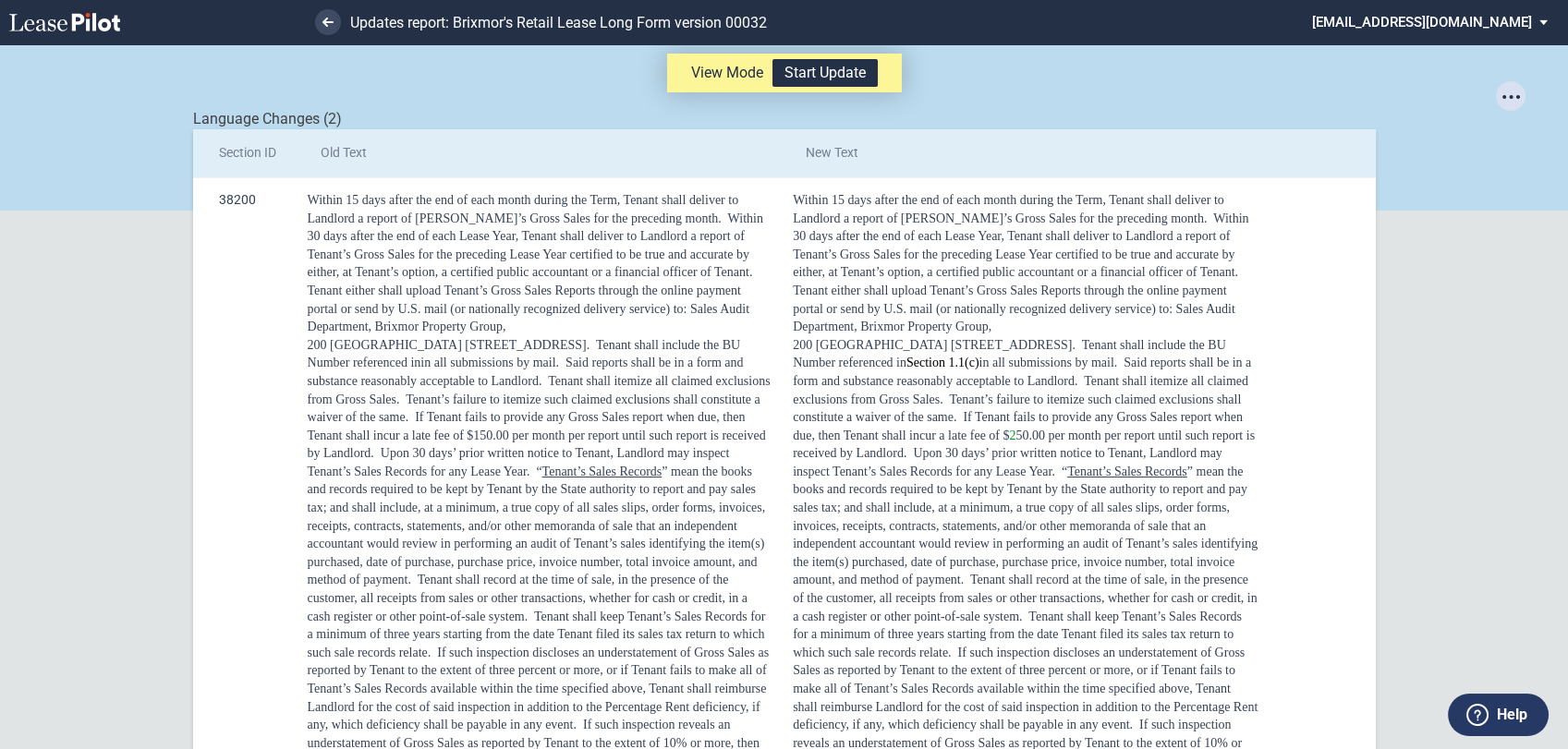
click at [1500, 99] on div "Open options menu" at bounding box center [1510, 96] width 30 height 22
click at [1173, 116] on md-backdrop at bounding box center [784, 374] width 1568 height 749
click at [814, 73] on button "Start Update" at bounding box center [824, 72] width 105 height 28
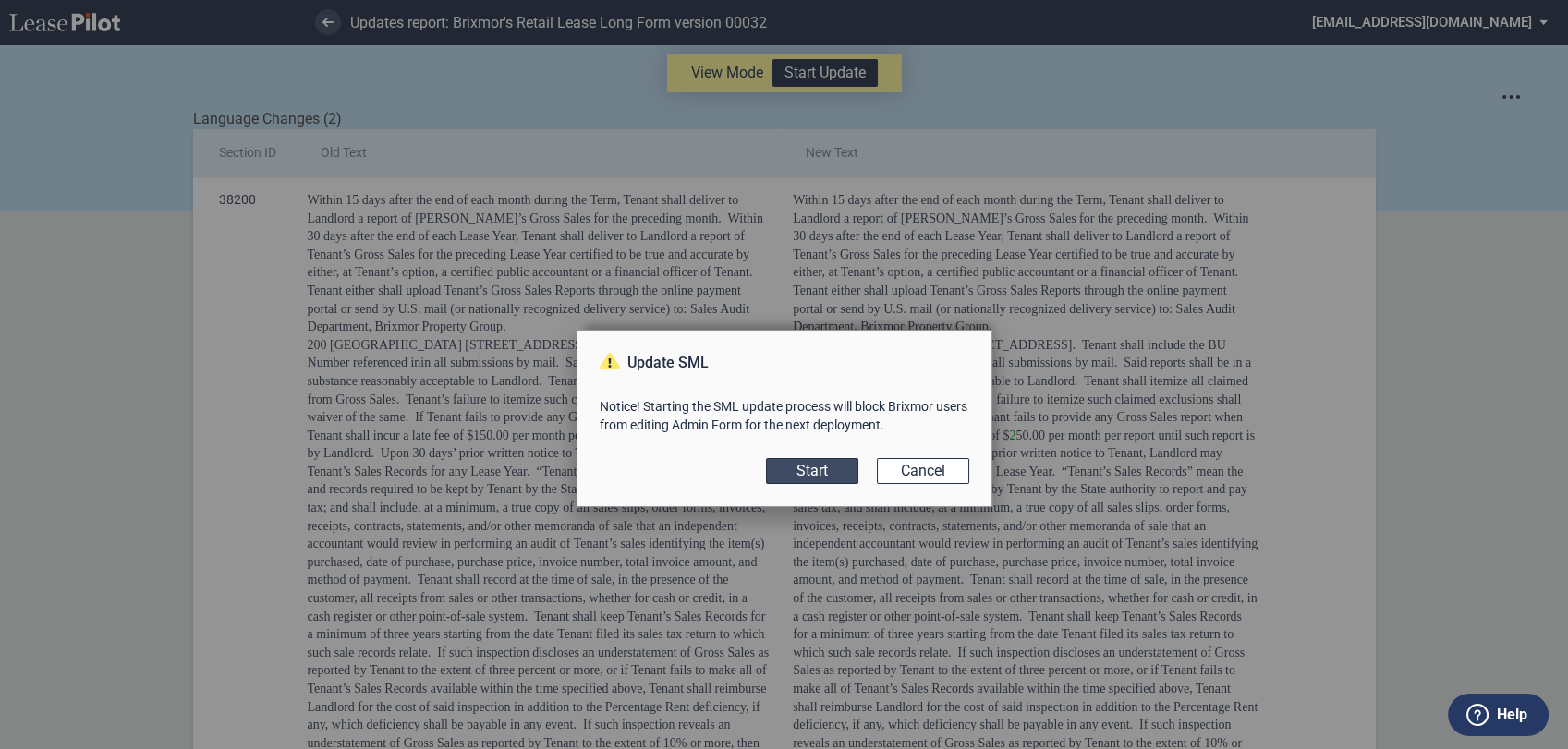
click at [808, 475] on button "Start" at bounding box center [813, 471] width 93 height 26
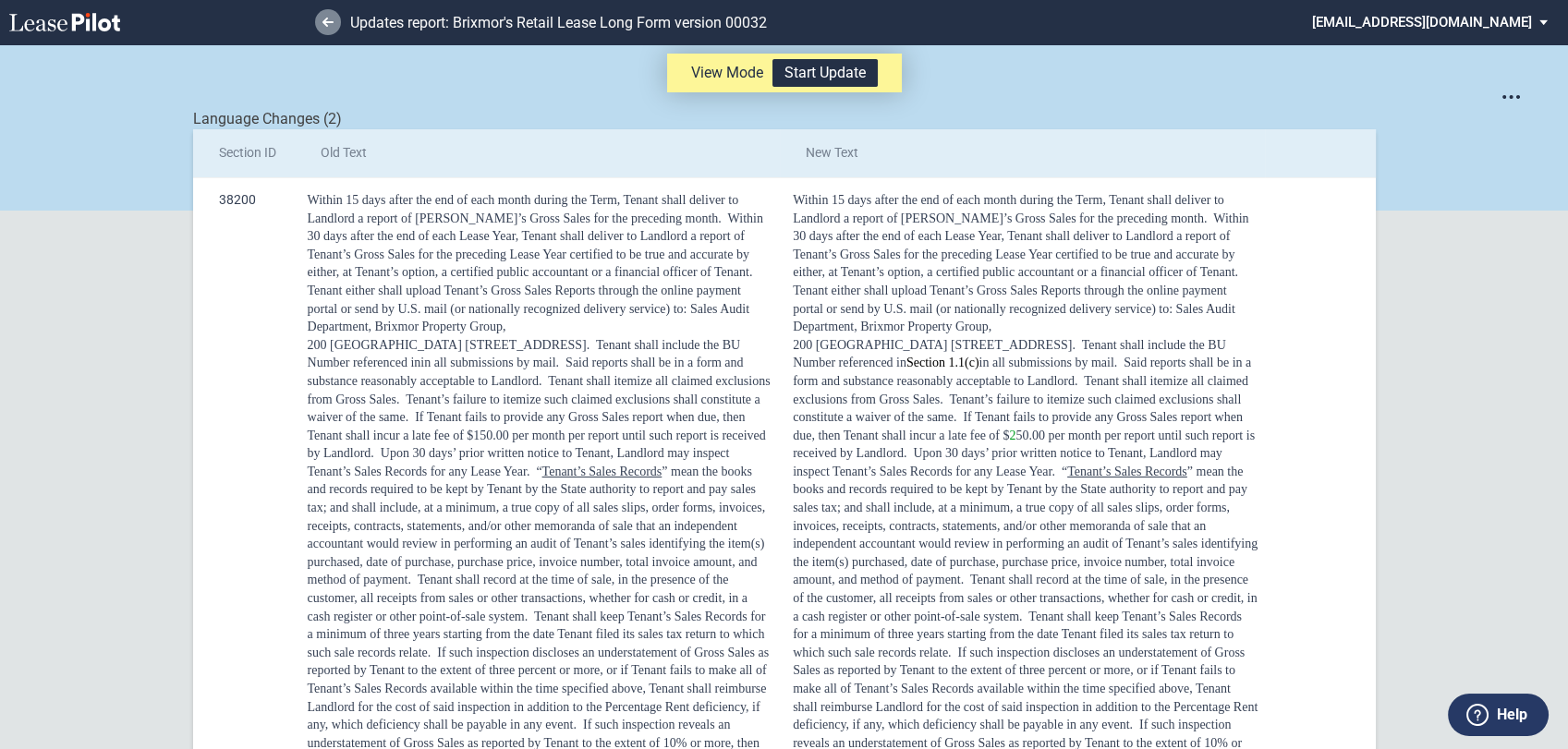
click at [327, 21] on use at bounding box center [328, 22] width 11 height 10
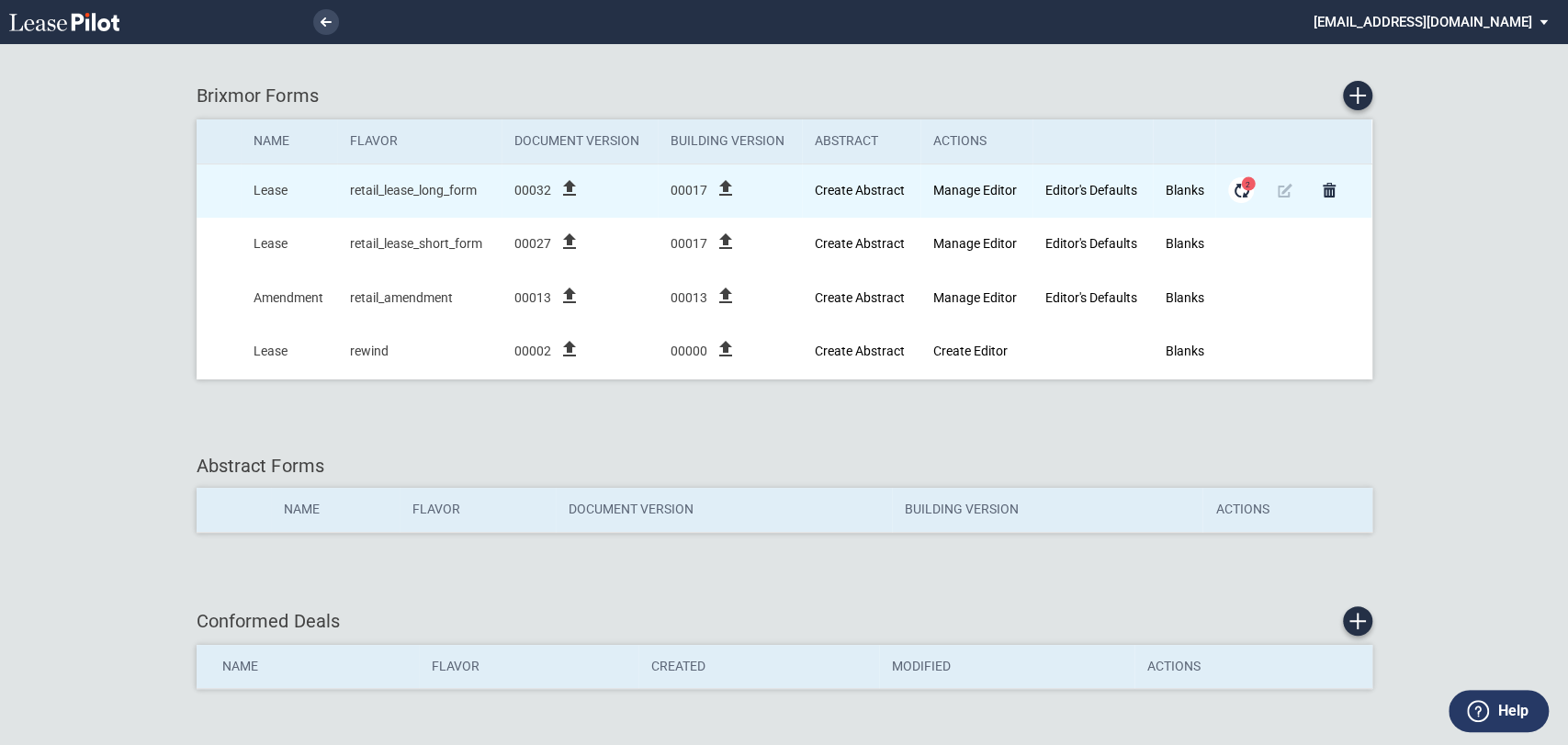
click at [1245, 190] on md-icon "Form Updates" at bounding box center [1240, 189] width 22 height 22
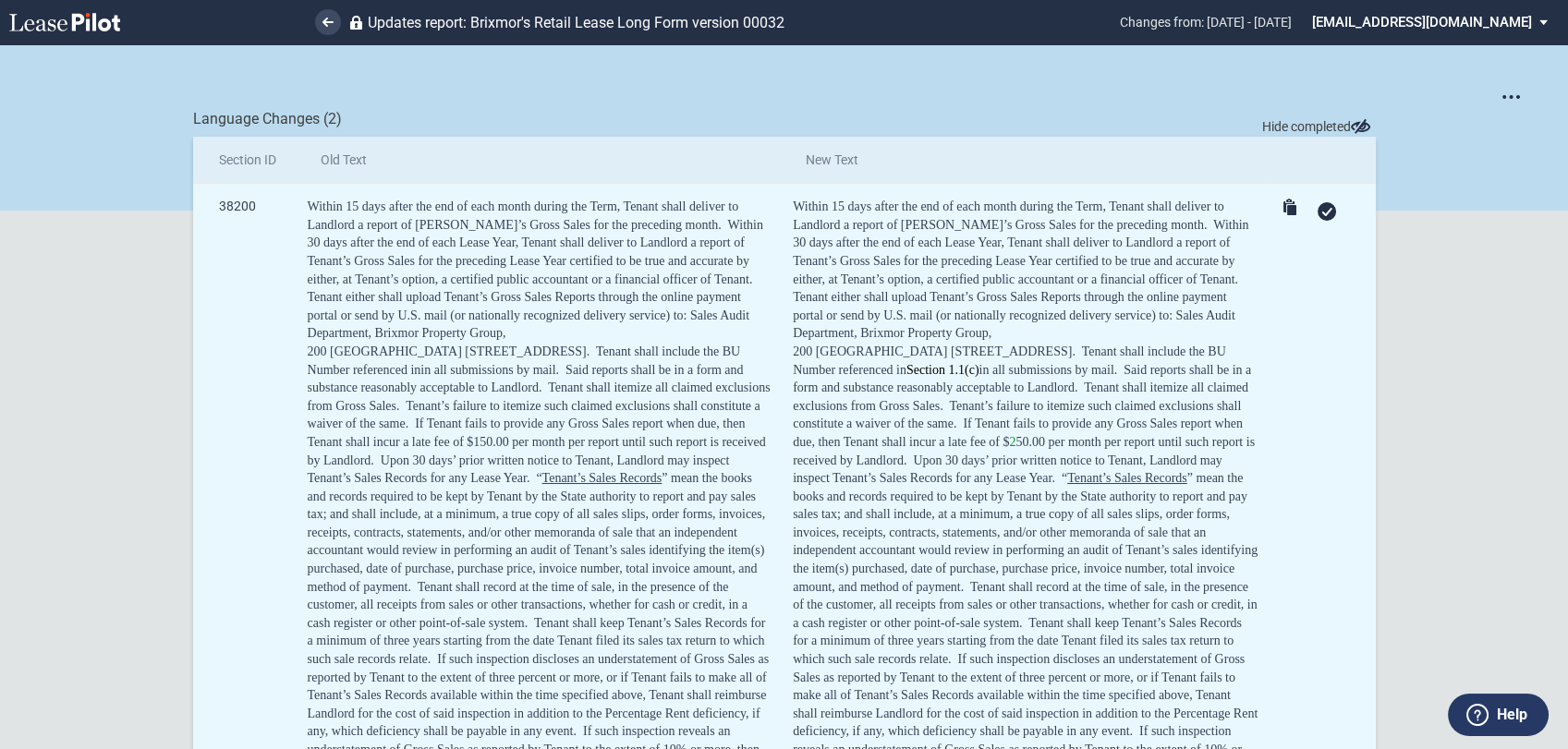
click at [1321, 211] on icon at bounding box center [1326, 212] width 11 height 9
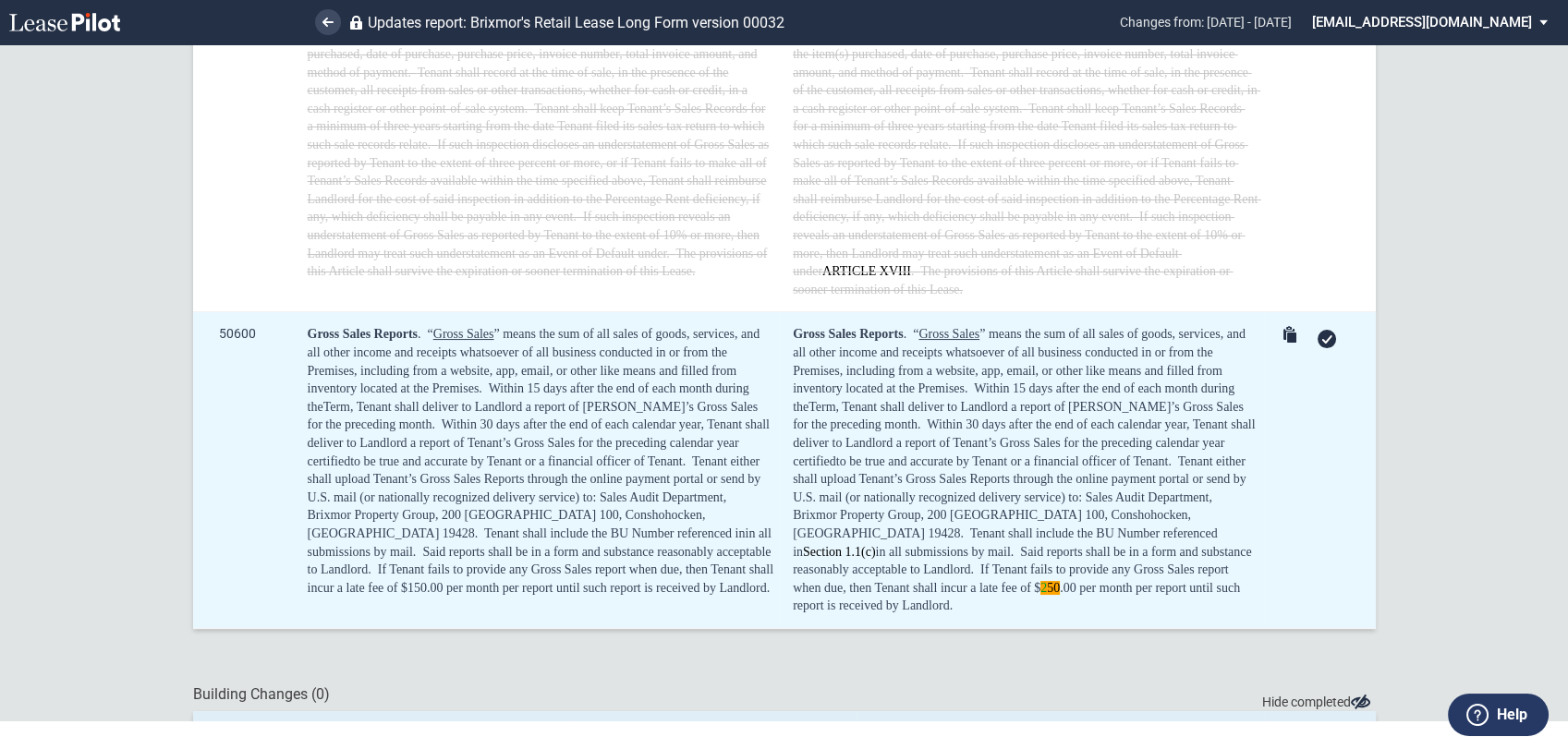
scroll to position [44, 0]
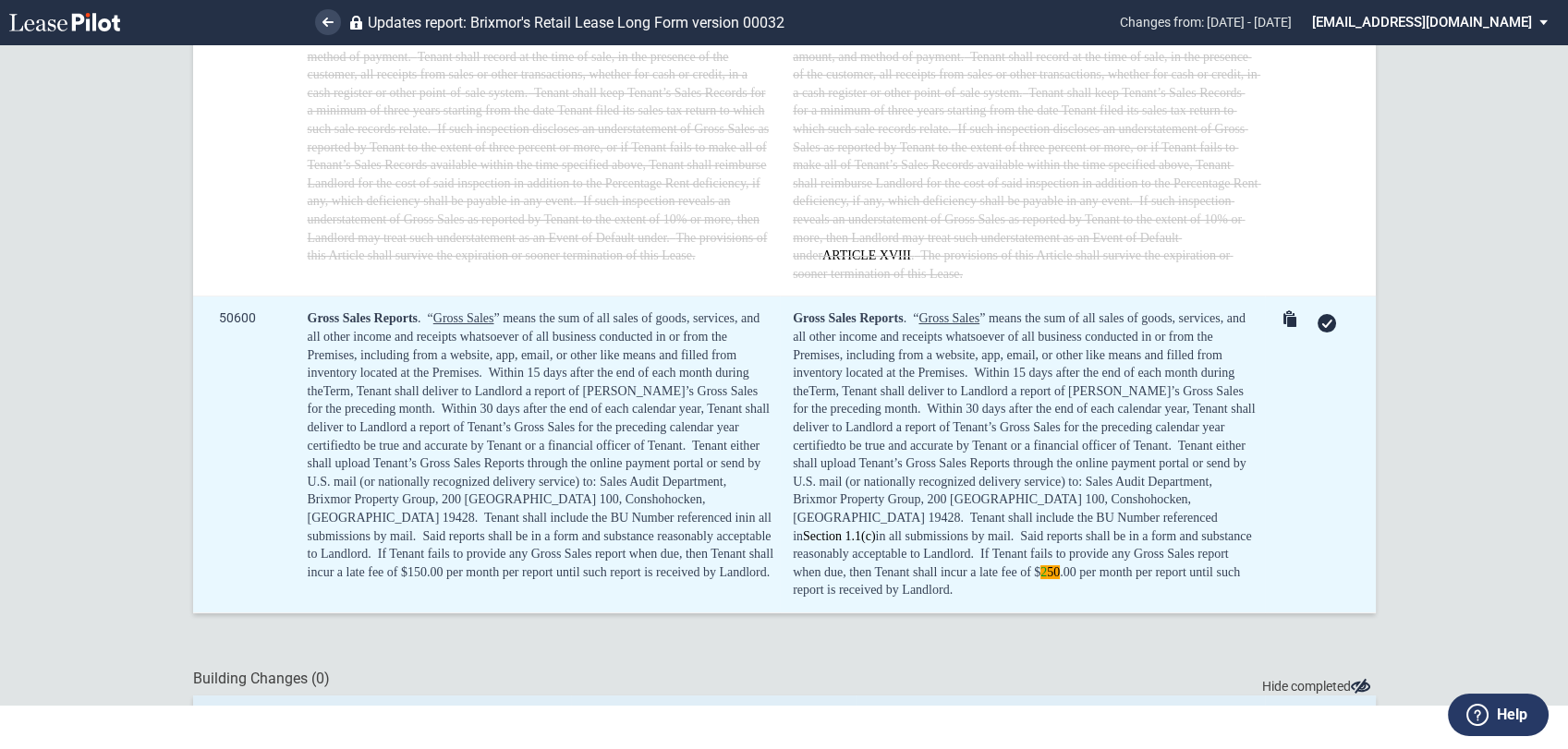
click at [1322, 320] on use at bounding box center [1326, 324] width 11 height 9
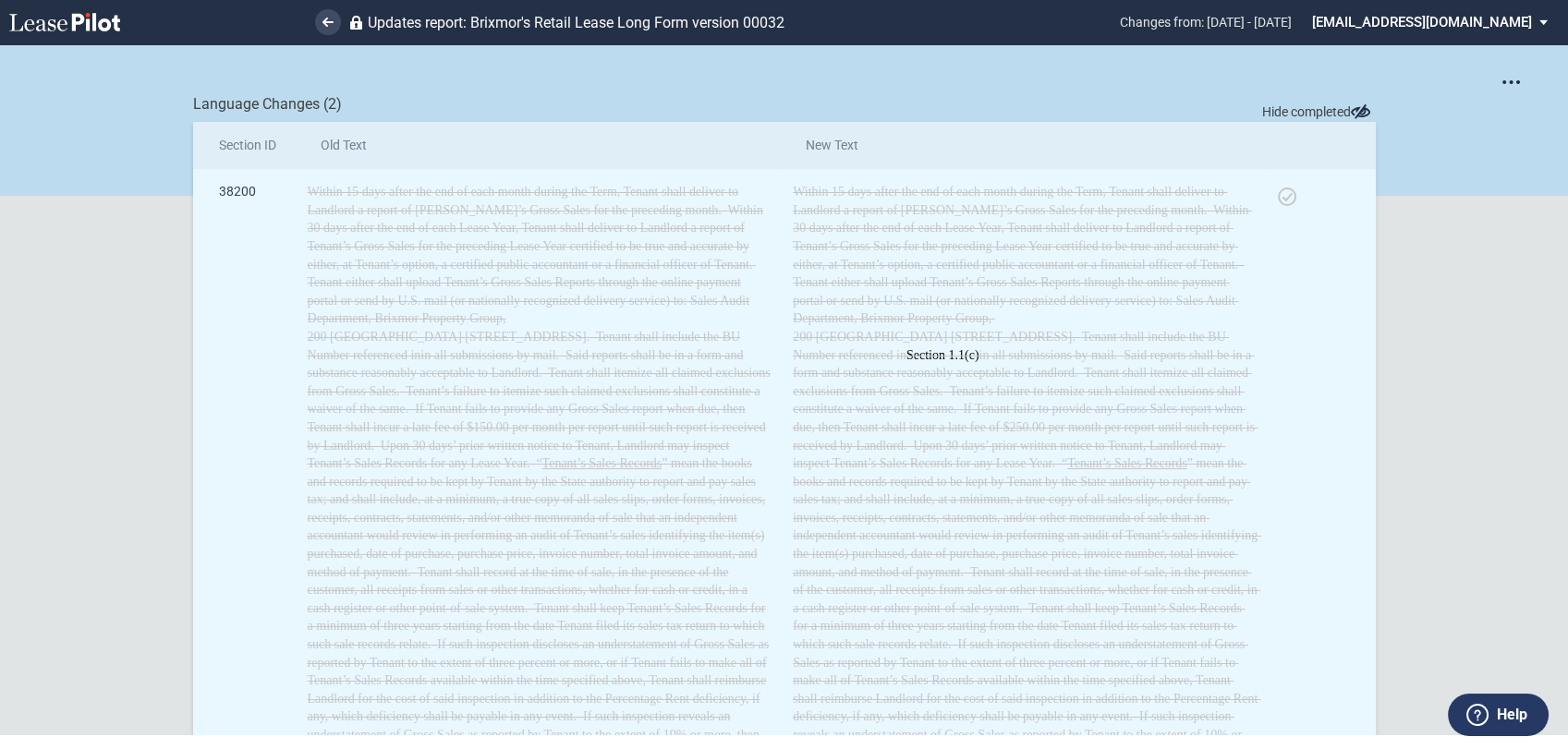
scroll to position [0, 0]
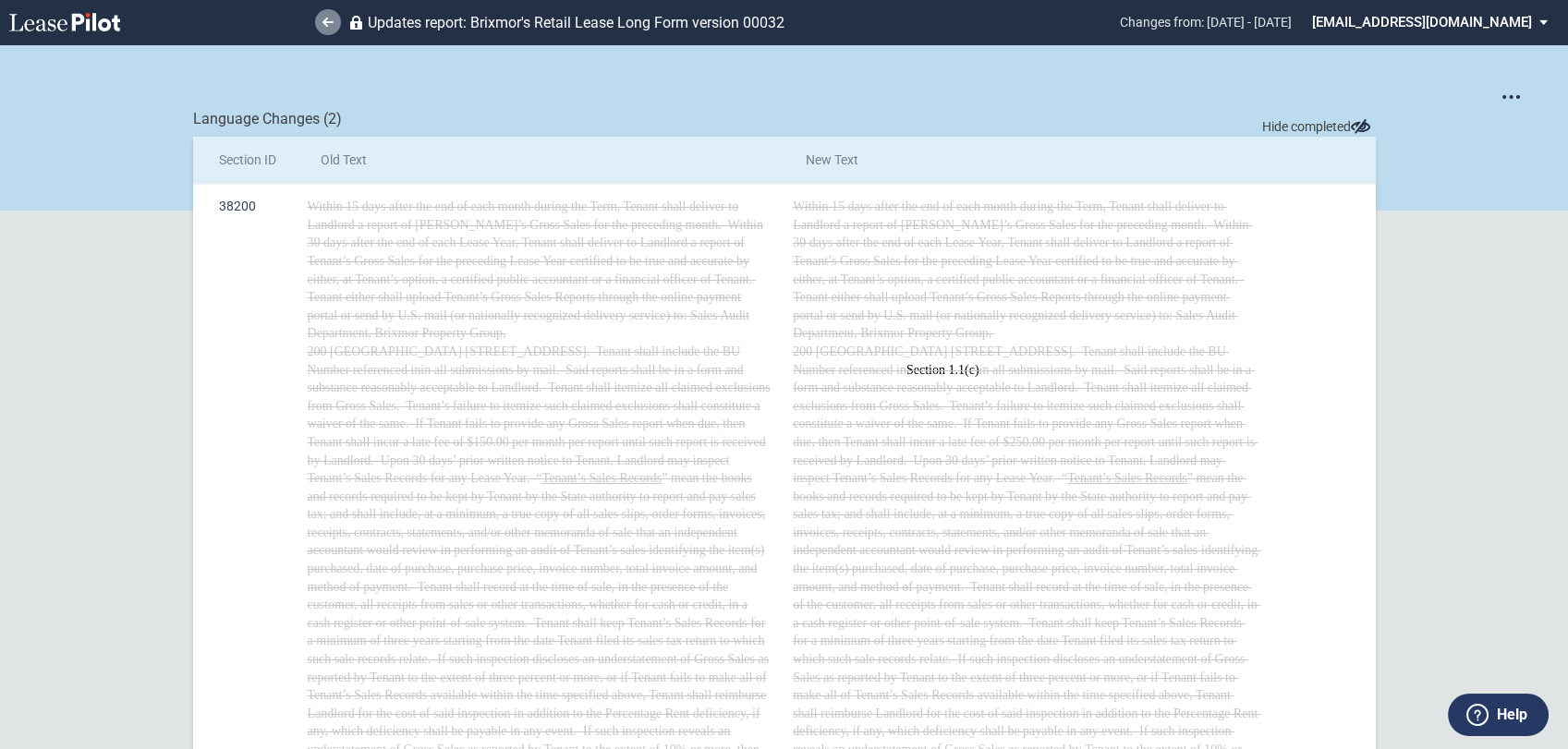
click at [324, 17] on icon at bounding box center [328, 22] width 11 height 10
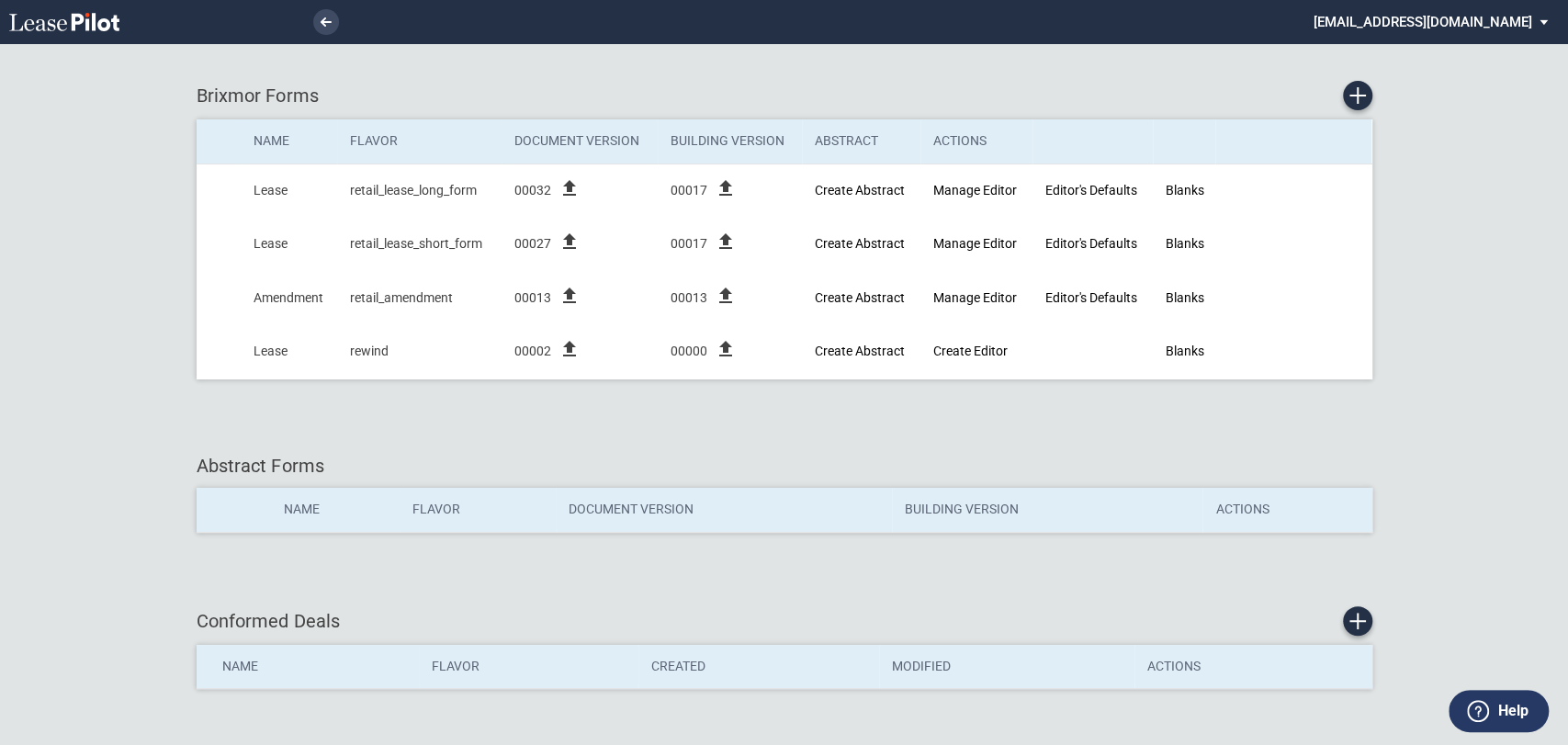
click at [1461, 18] on md-select "[EMAIL_ADDRESS][DOMAIN_NAME] Change Password 2-Factor Authentication Admin Area…" at bounding box center [1437, 20] width 252 height 41
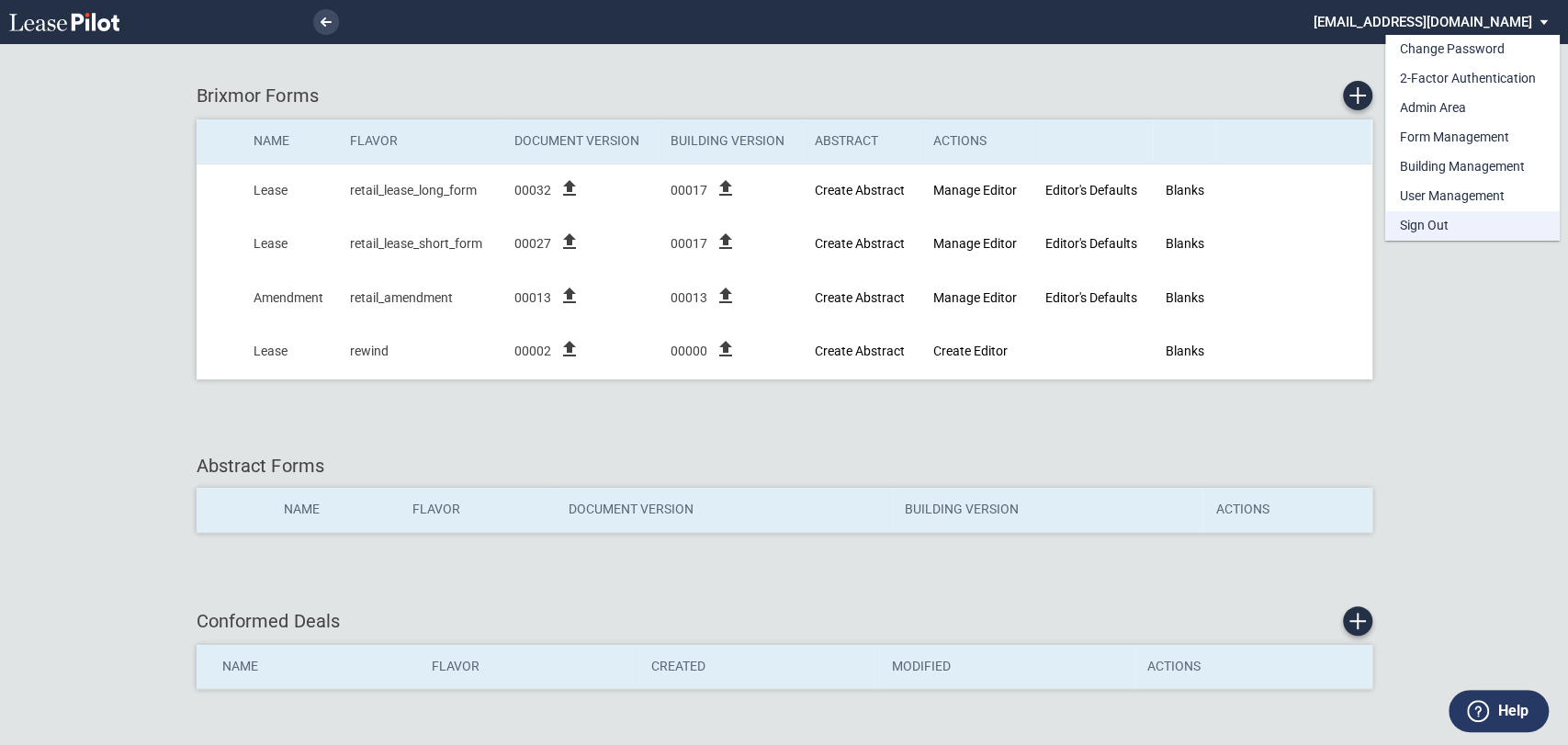
click at [1434, 224] on div "Sign Out" at bounding box center [1424, 226] width 49 height 18
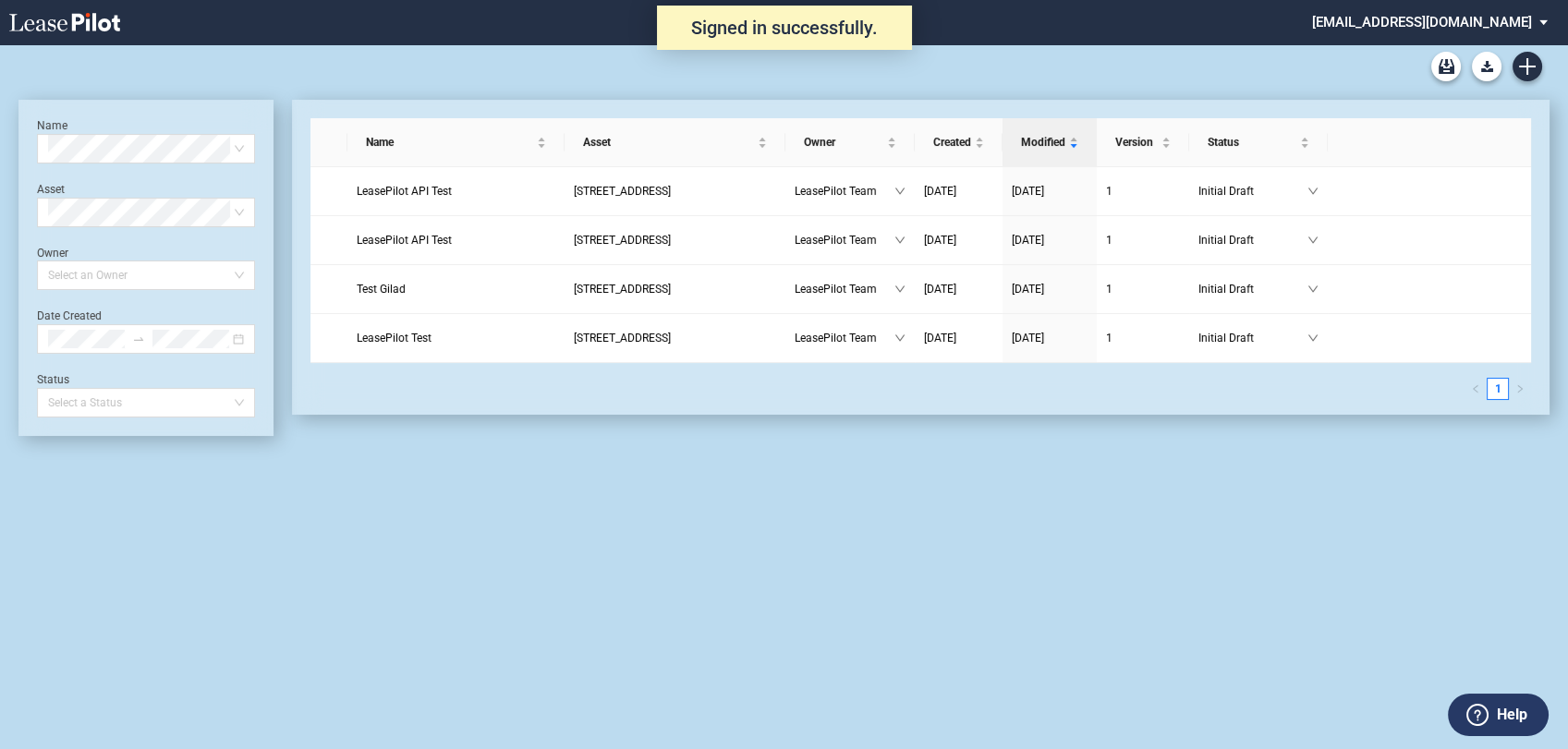
click at [1474, 23] on md-select "[EMAIL_ADDRESS][DOMAIN_NAME] Change Password 2-Factor Authentication Admin Area…" at bounding box center [1437, 20] width 253 height 42
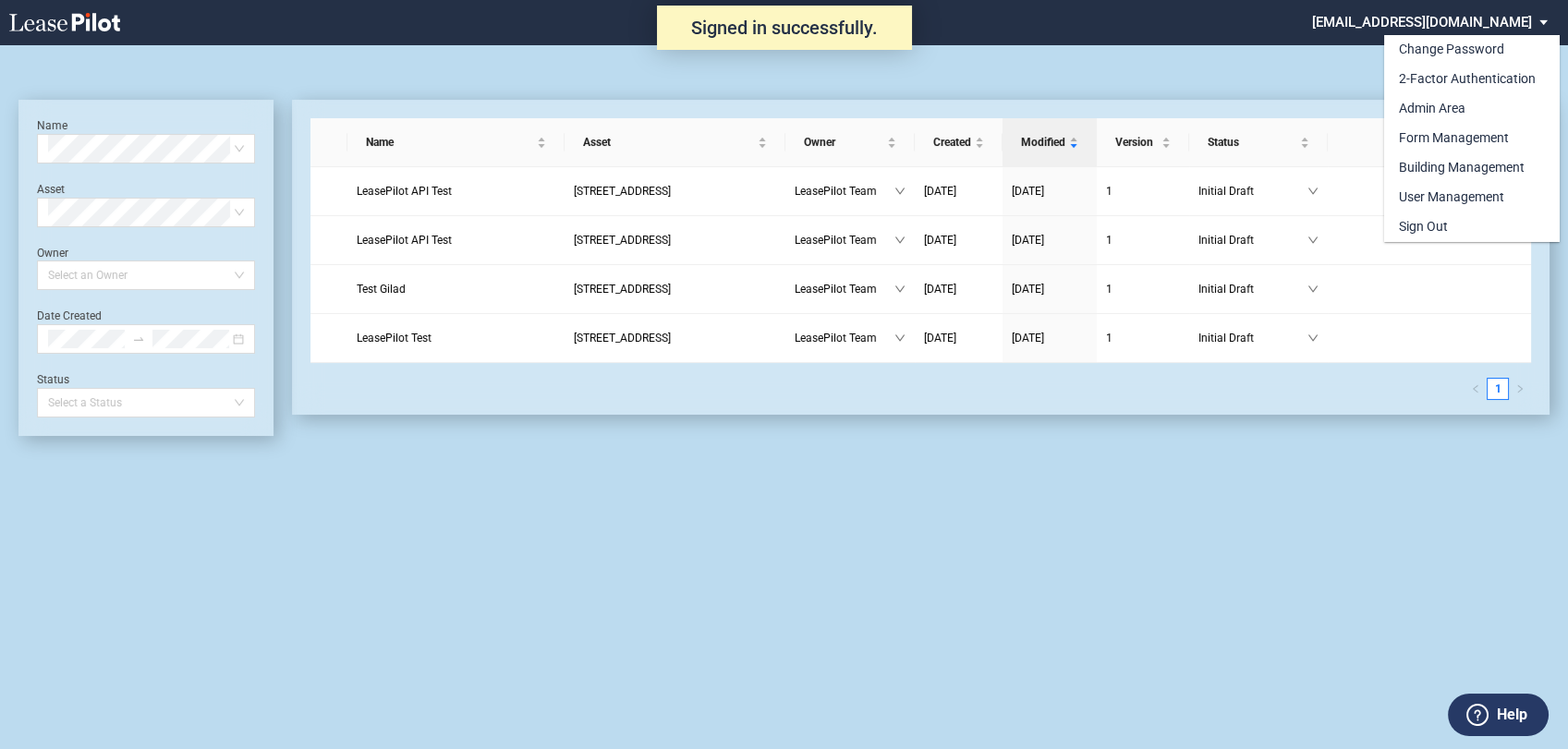
click at [1085, 57] on md-backdrop at bounding box center [784, 374] width 1568 height 749
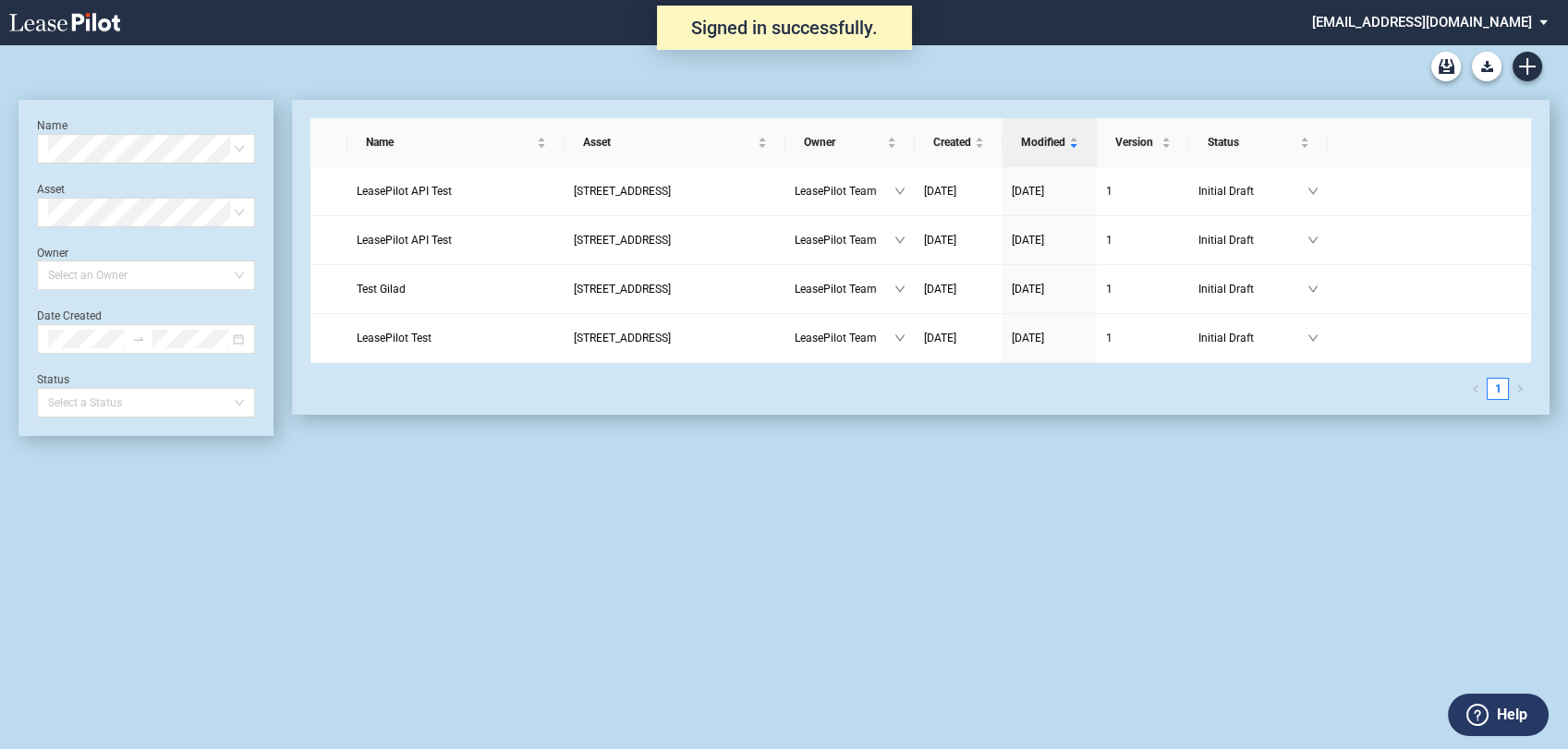
click at [1484, 19] on md-select "[EMAIL_ADDRESS][DOMAIN_NAME]" at bounding box center [1437, 20] width 253 height 42
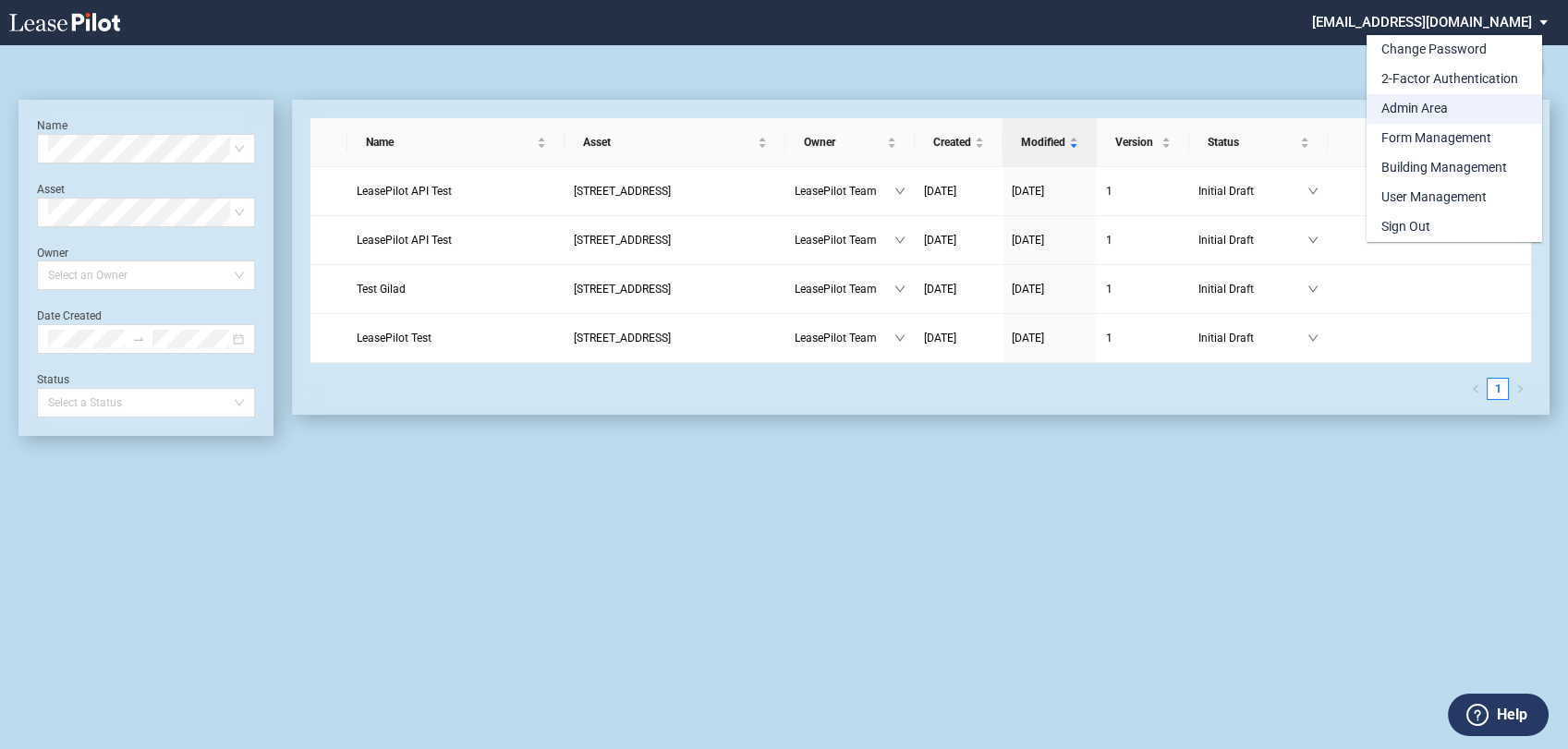
click at [1399, 112] on div "Admin Area" at bounding box center [1414, 108] width 67 height 18
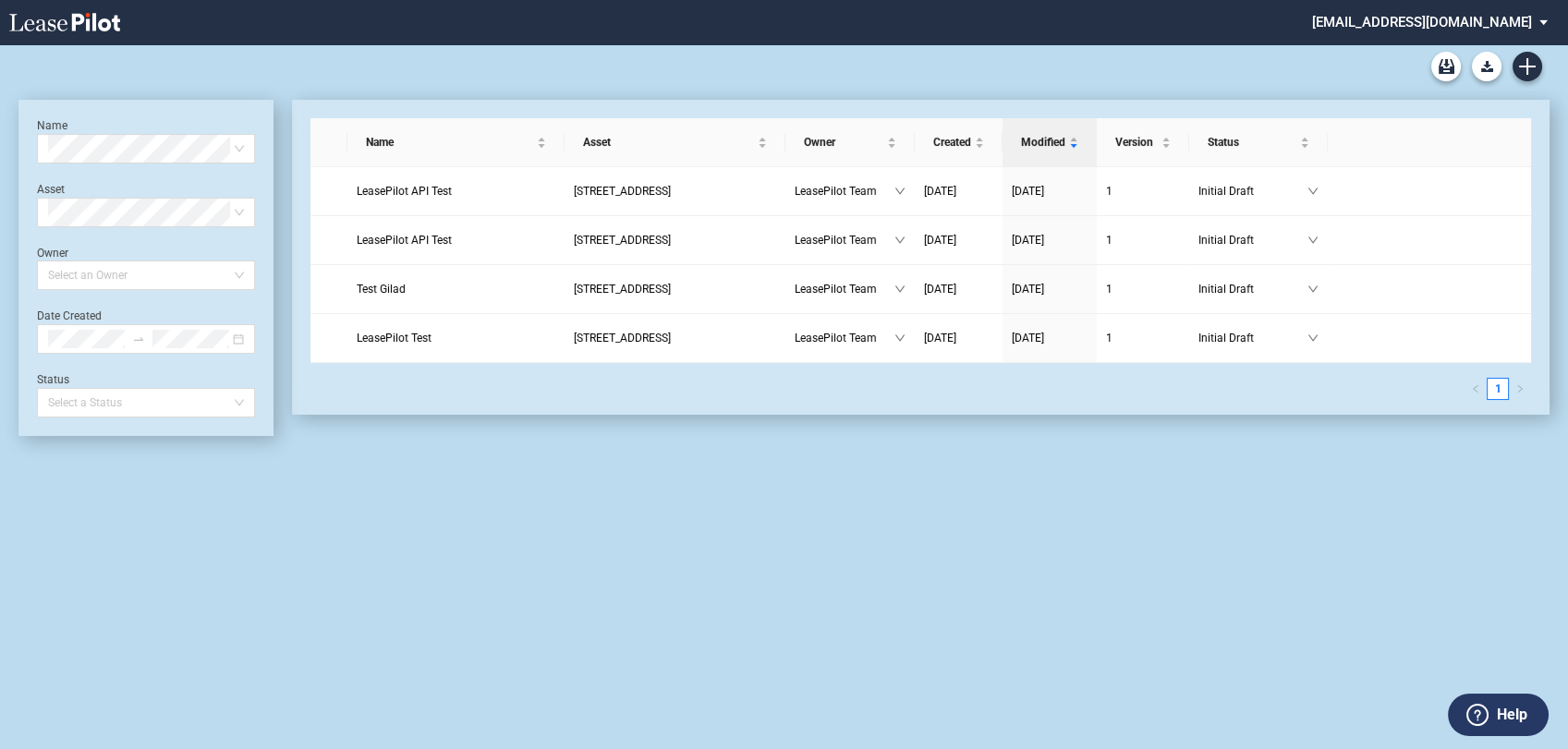
scroll to position [44, 0]
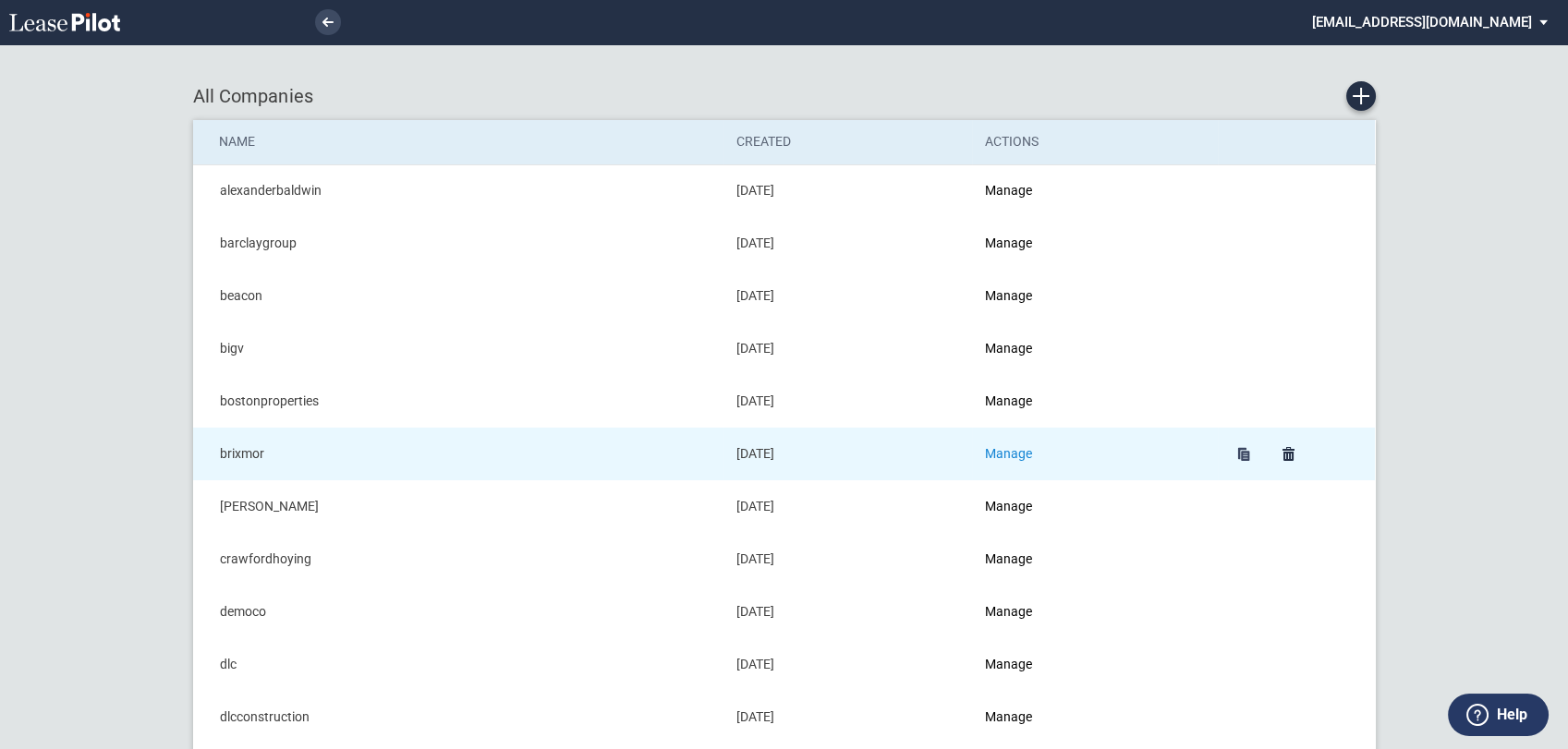
click at [1010, 452] on link "Manage" at bounding box center [1008, 453] width 47 height 14
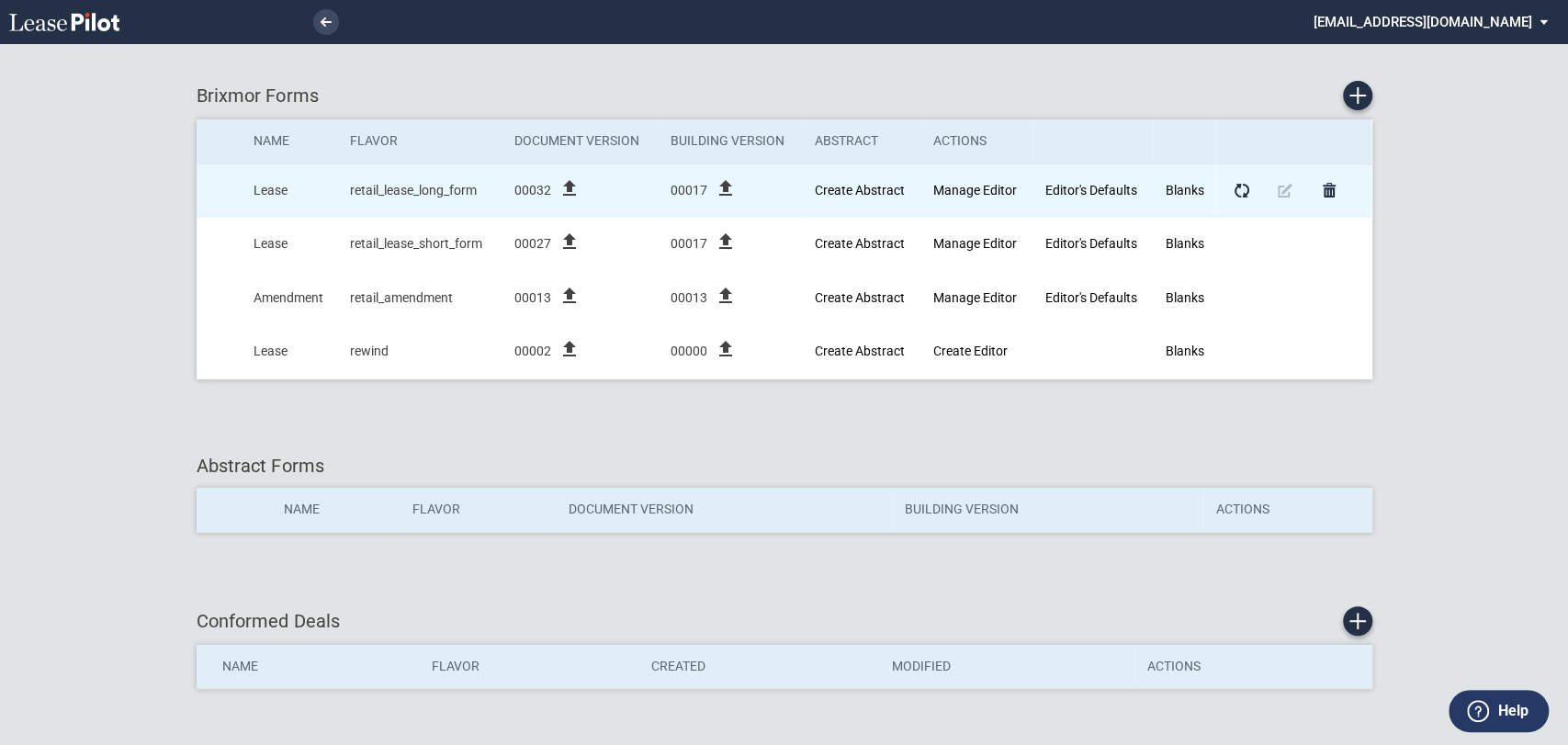
click at [567, 187] on icon "file_upload" at bounding box center [569, 188] width 22 height 22
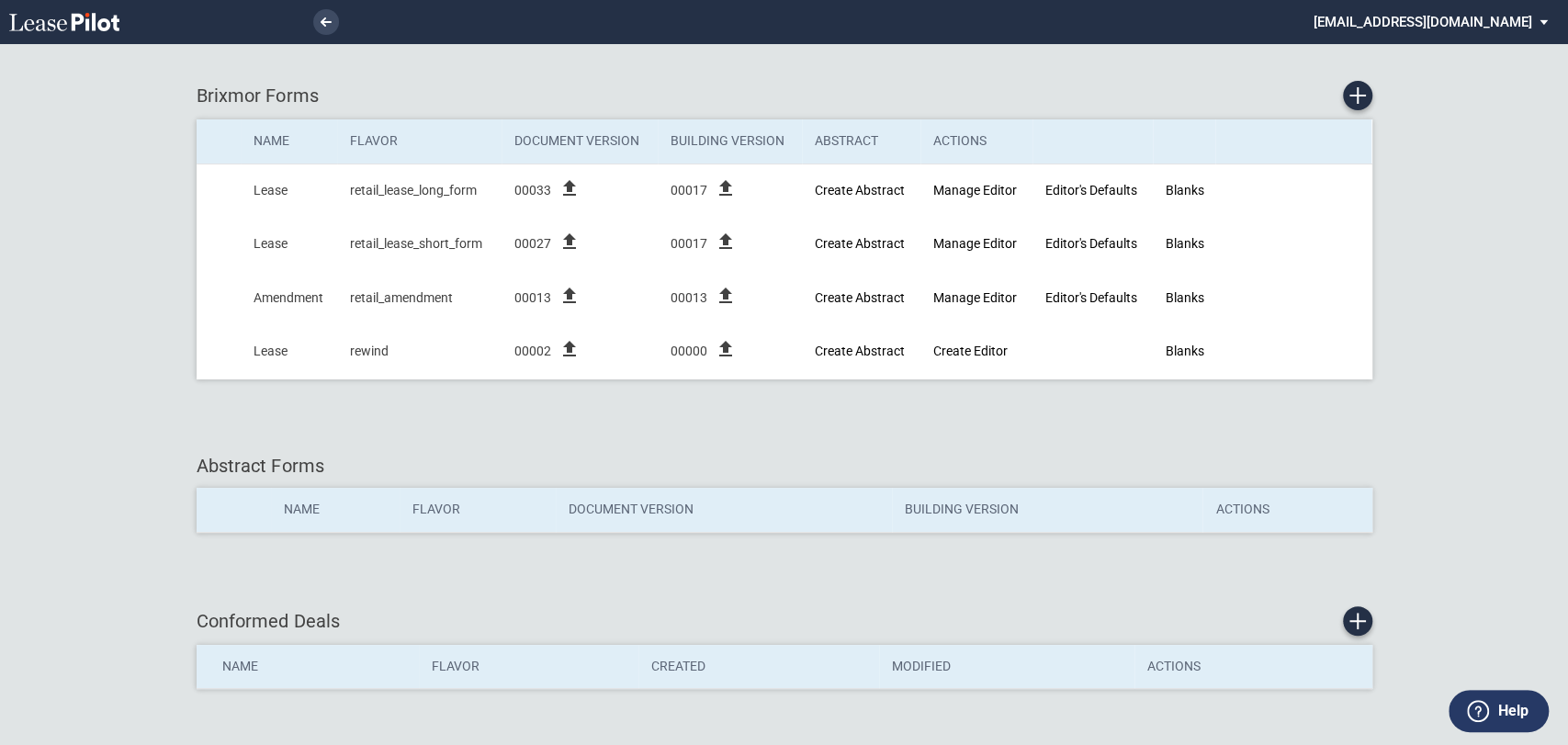
click at [1500, 27] on md-select "[EMAIL_ADDRESS][DOMAIN_NAME] Change Password 2-Factor Authentication Admin Area…" at bounding box center [1437, 20] width 252 height 41
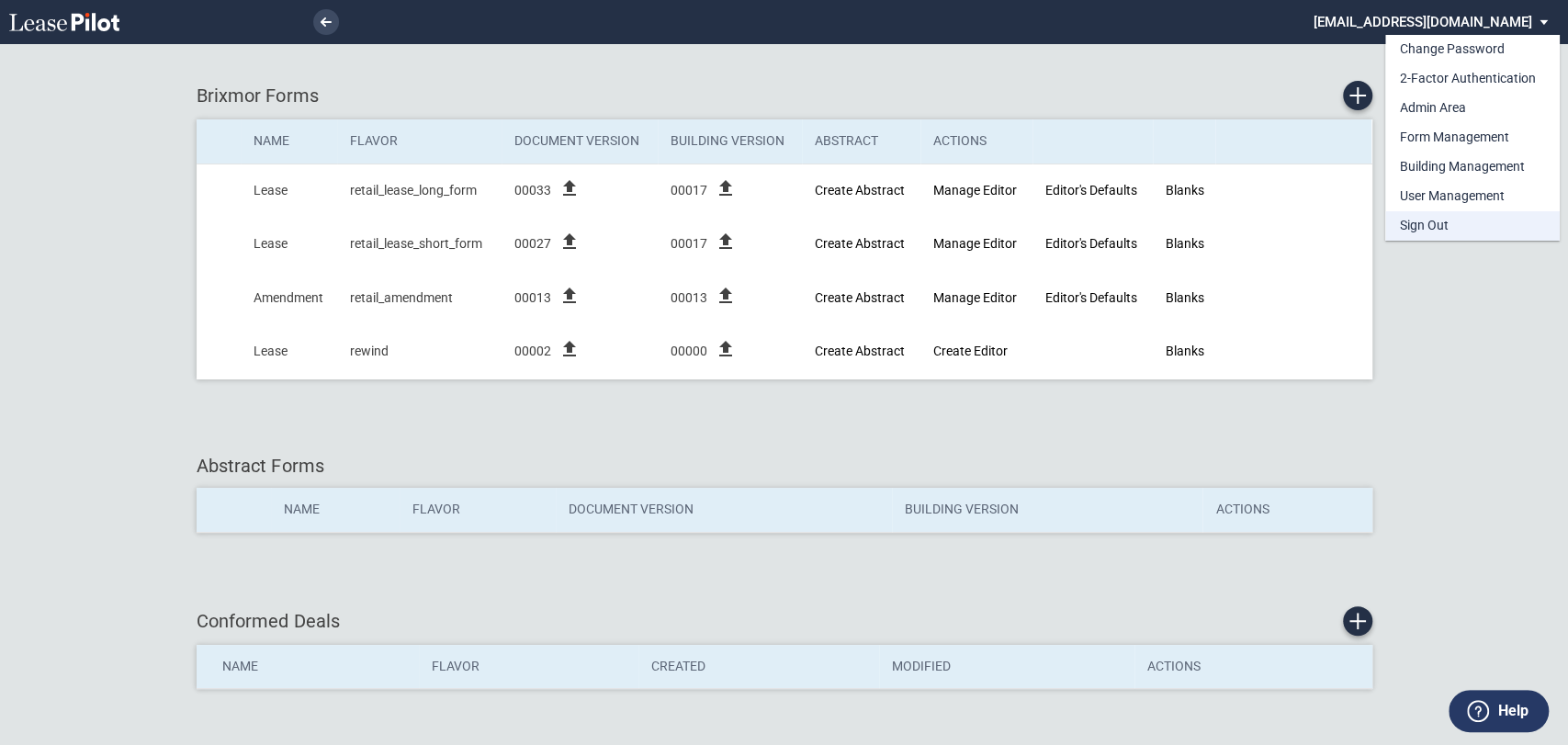
click at [1441, 226] on div "Sign Out" at bounding box center [1424, 226] width 49 height 18
